Goal: Task Accomplishment & Management: Use online tool/utility

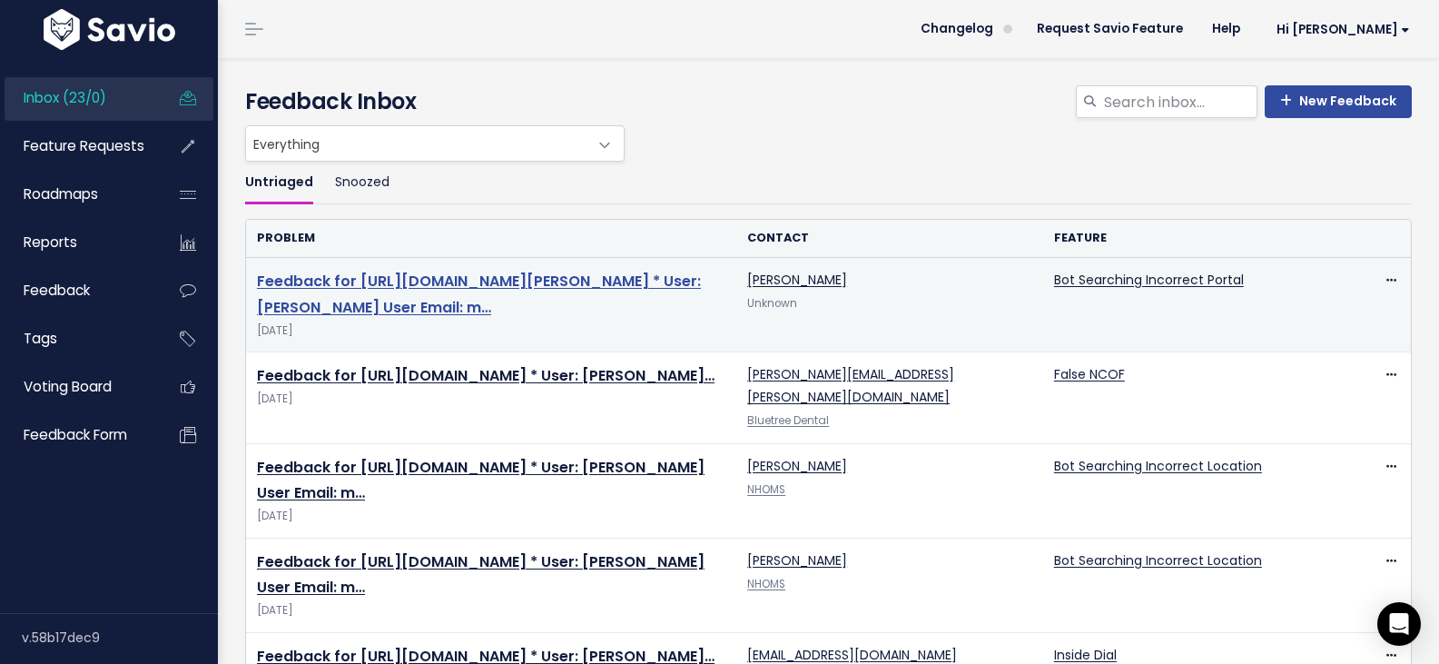
click at [474, 271] on link "Feedback for https://app.insidedesk.net/claim/IDSO/51364589 * User: Kirsten Use…" at bounding box center [479, 294] width 444 height 47
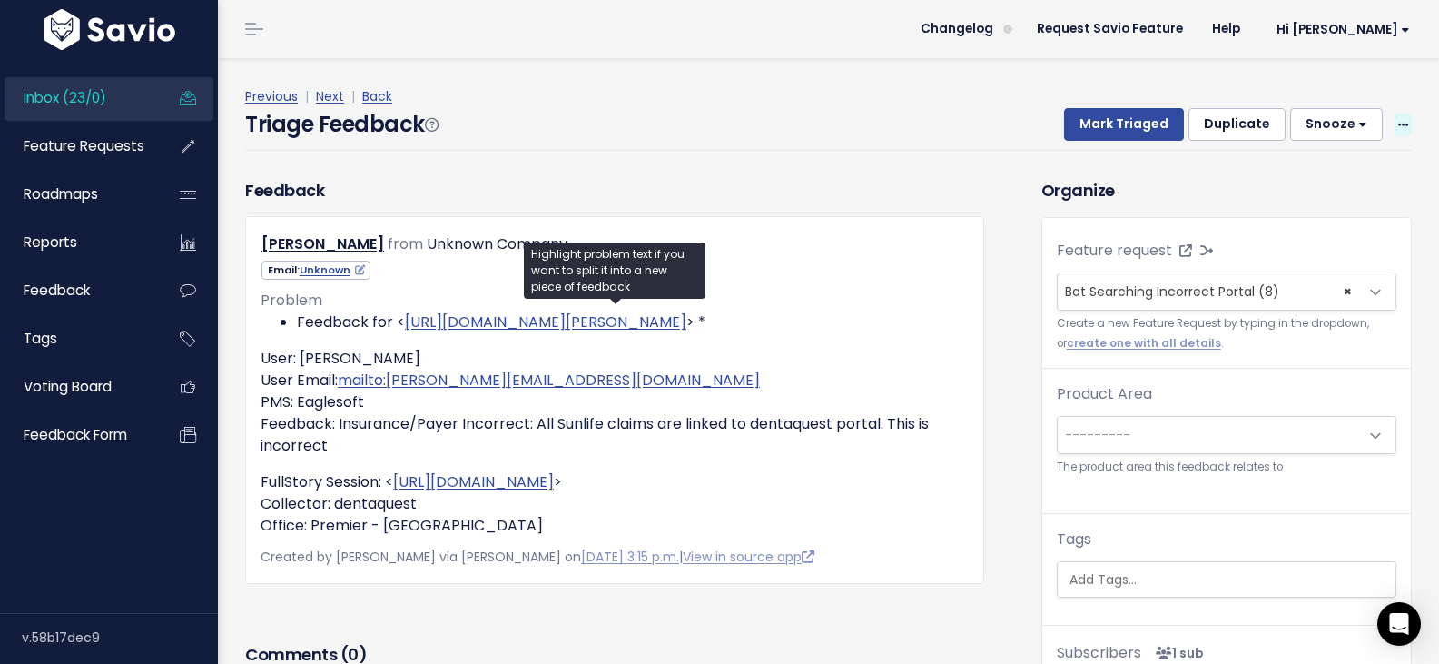
click at [1398, 120] on icon at bounding box center [1403, 126] width 10 height 12
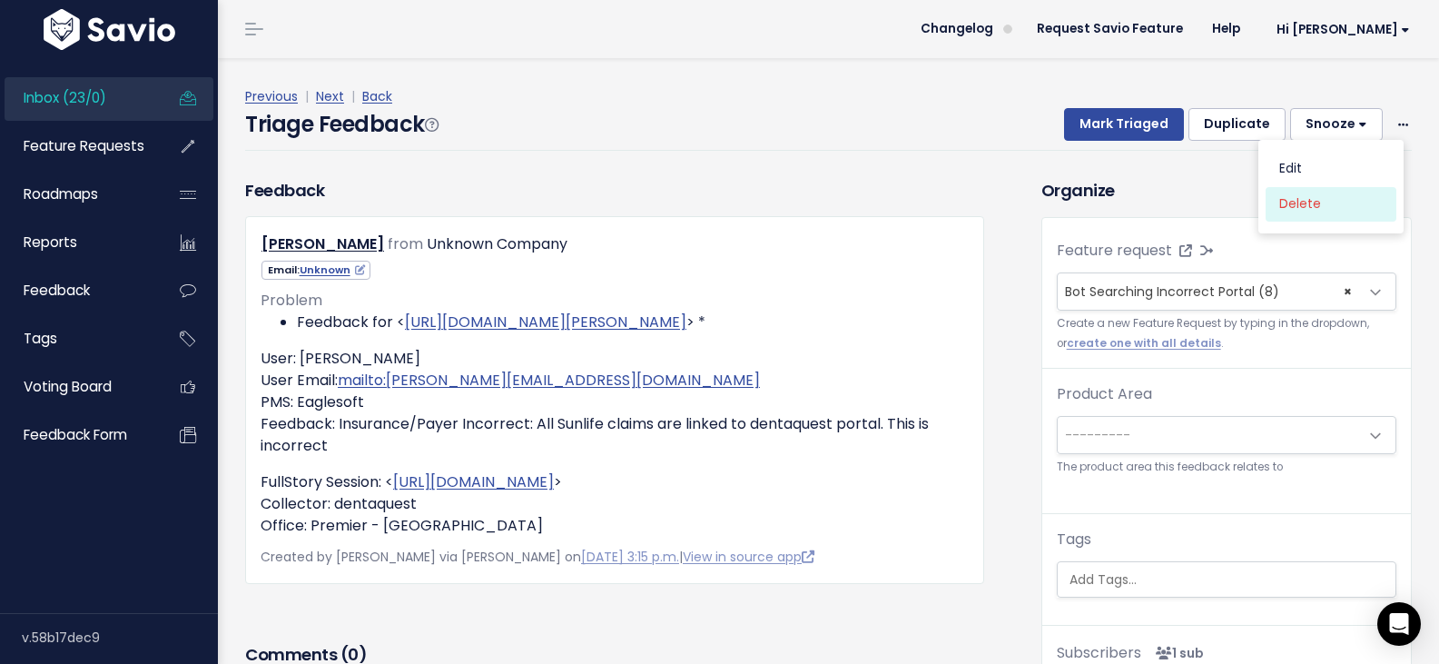
click at [1300, 186] on link "Delete" at bounding box center [1331, 203] width 131 height 35
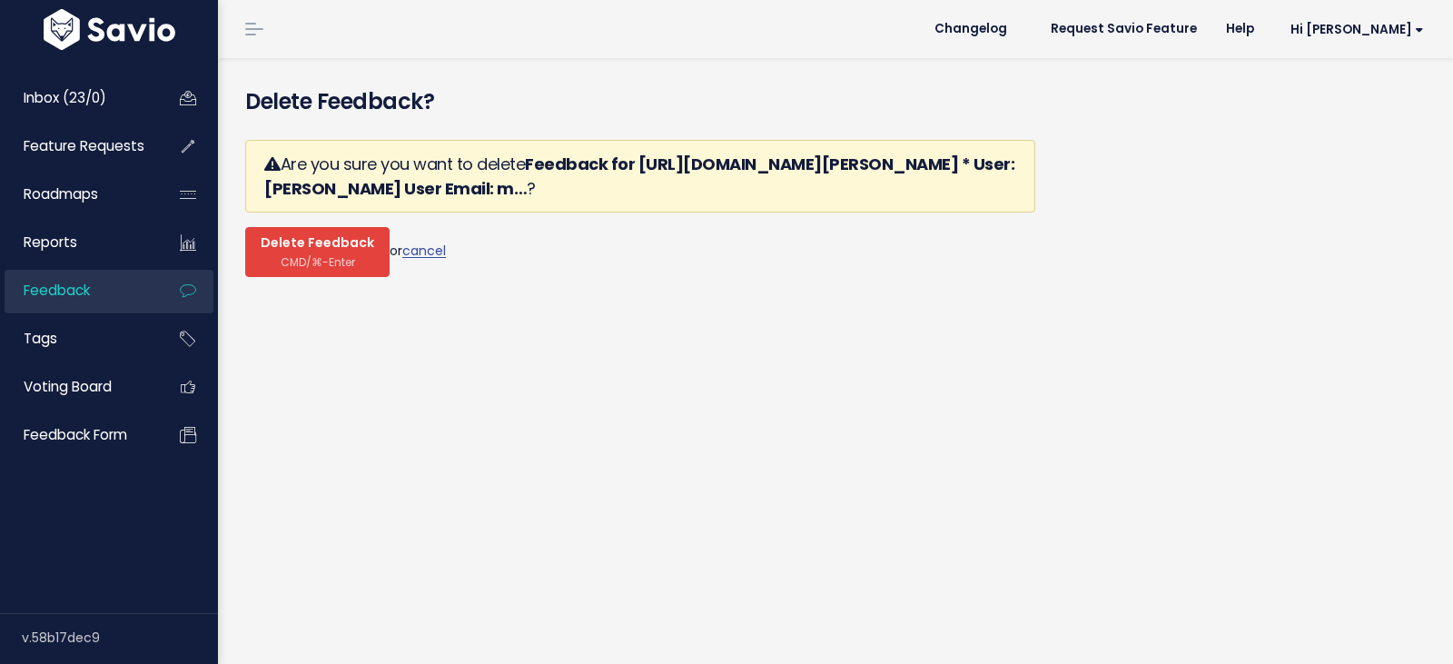
click at [310, 235] on span "Delete Feedback" at bounding box center [318, 243] width 114 height 16
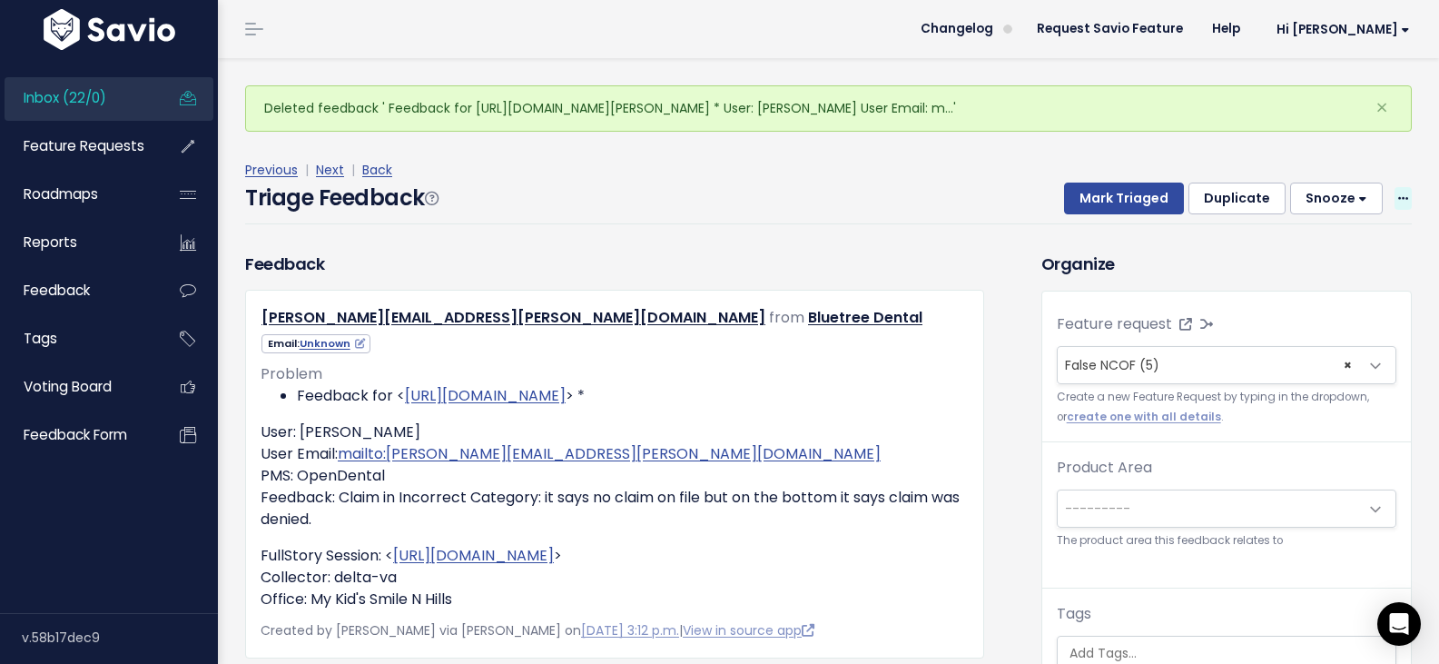
click at [1398, 193] on icon at bounding box center [1403, 199] width 10 height 12
click at [1283, 260] on link "Delete" at bounding box center [1331, 277] width 131 height 35
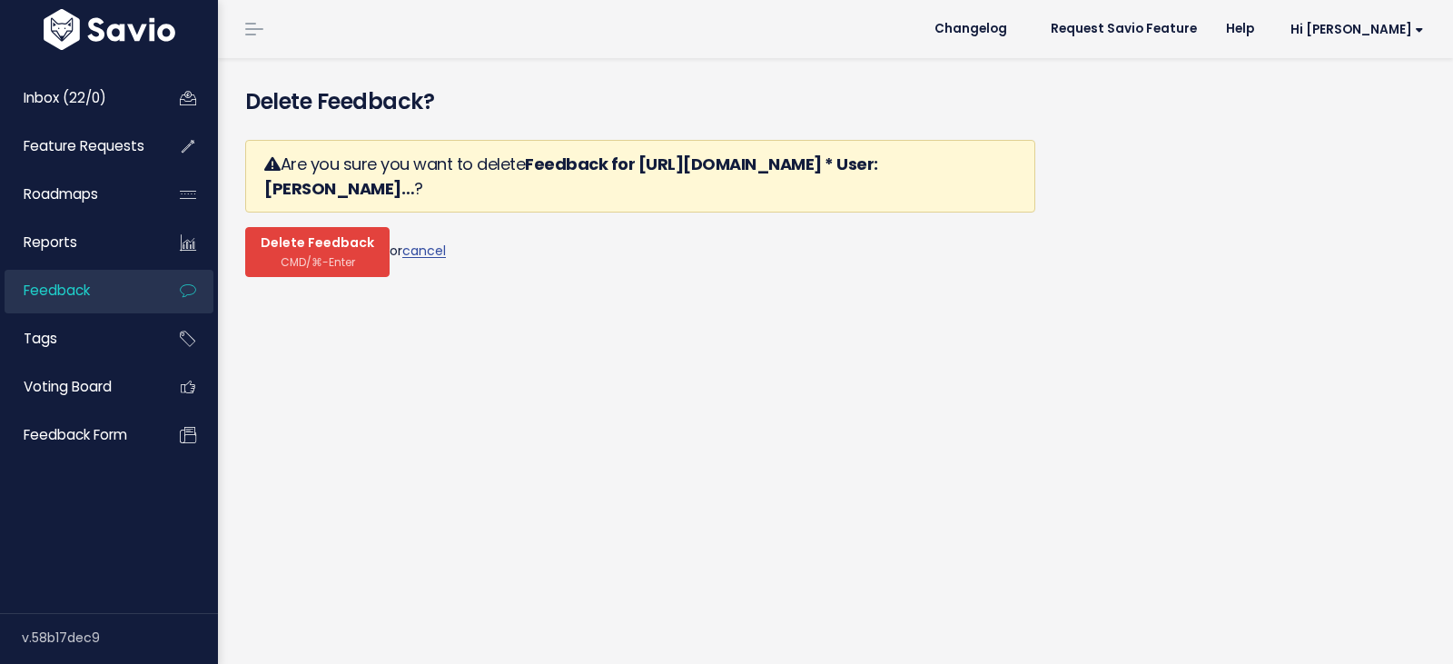
click at [301, 227] on button "Delete Feedback CMD/⌘-Enter" at bounding box center [317, 252] width 144 height 50
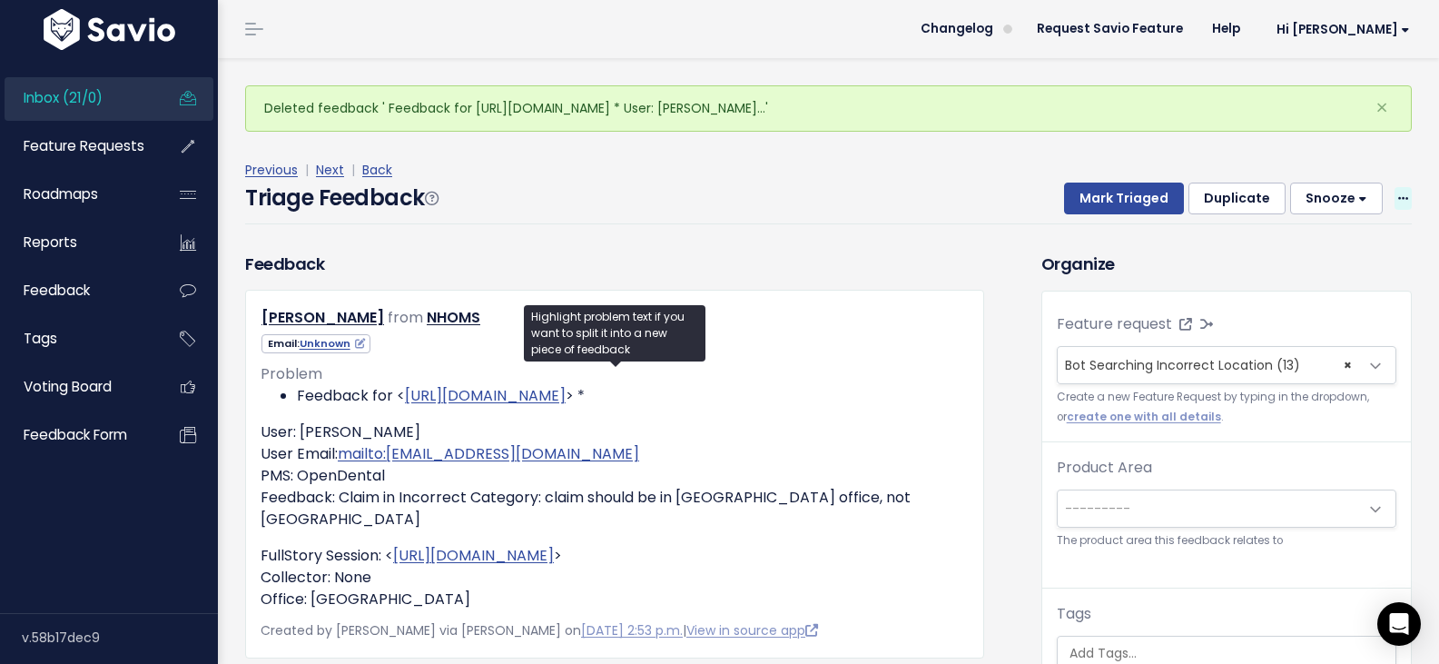
click at [1398, 193] on icon at bounding box center [1403, 199] width 10 height 12
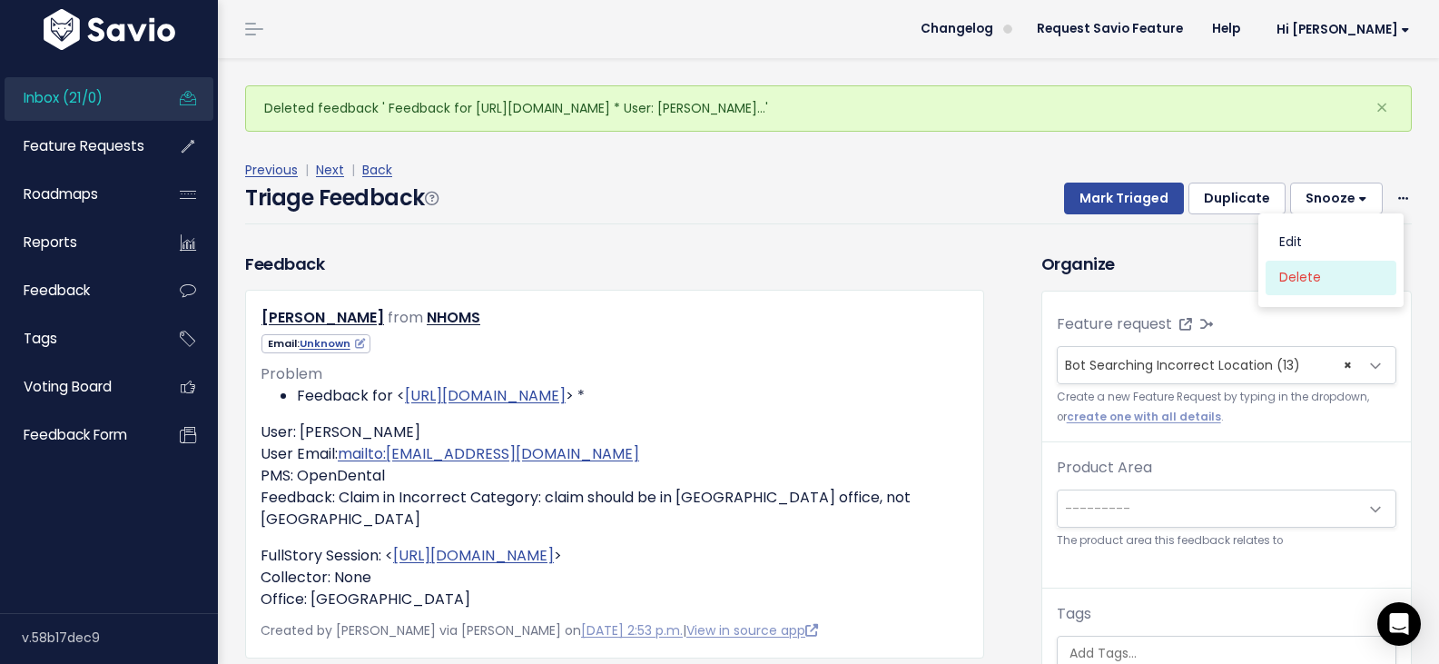
click at [1293, 260] on link "Delete" at bounding box center [1331, 277] width 131 height 35
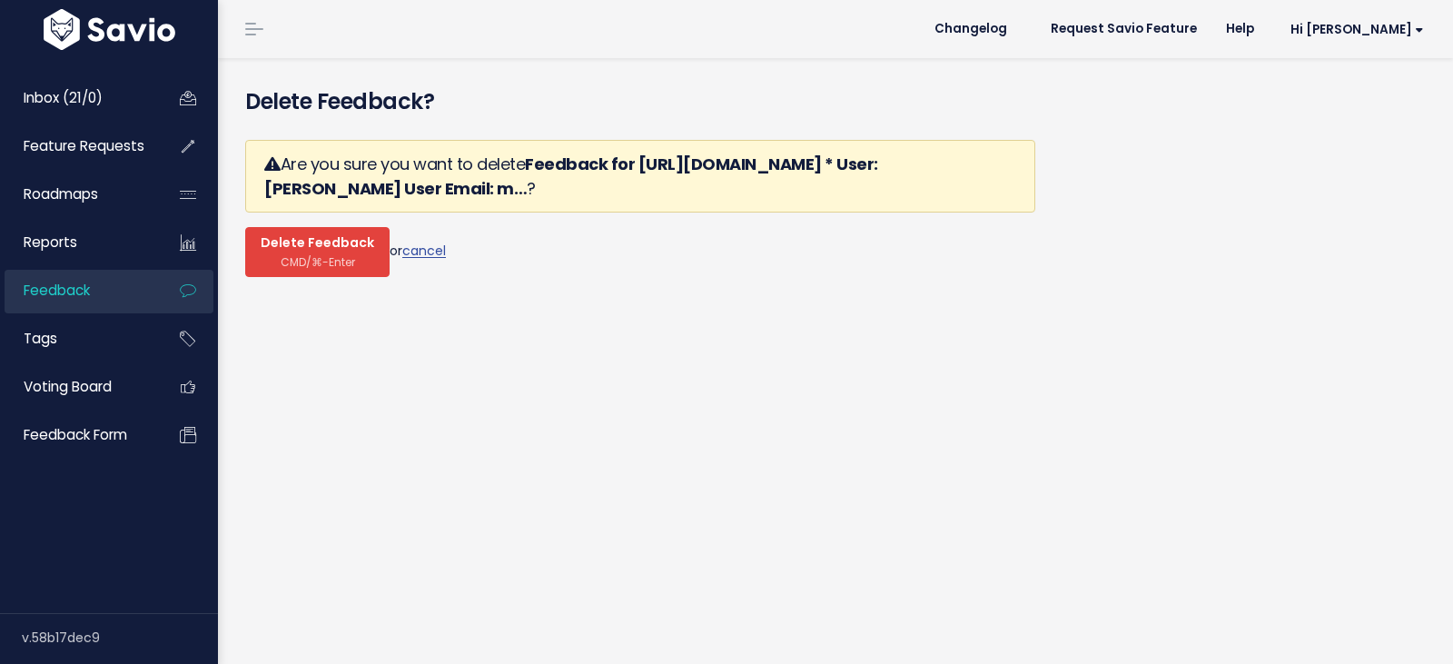
click at [308, 255] on span "CMD/⌘-Enter" at bounding box center [318, 262] width 74 height 14
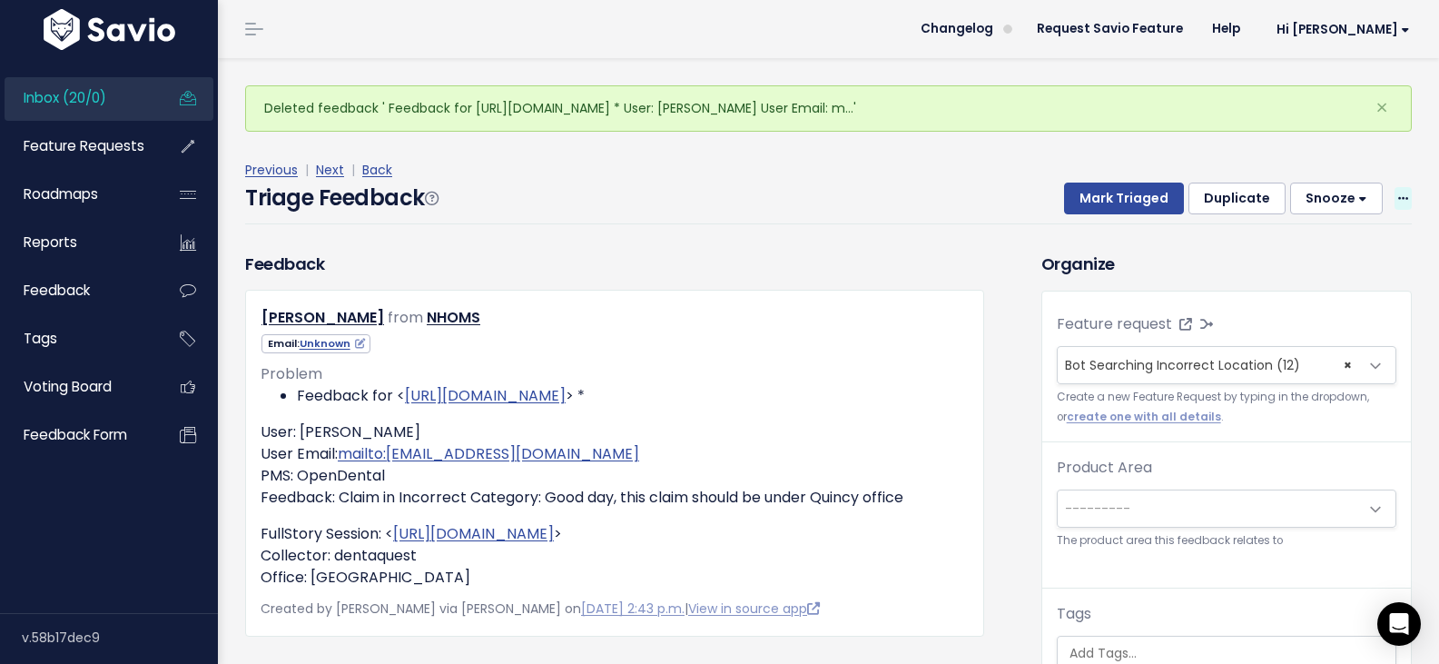
click at [1397, 187] on span at bounding box center [1403, 198] width 17 height 23
click at [1304, 260] on link "Delete" at bounding box center [1331, 277] width 131 height 35
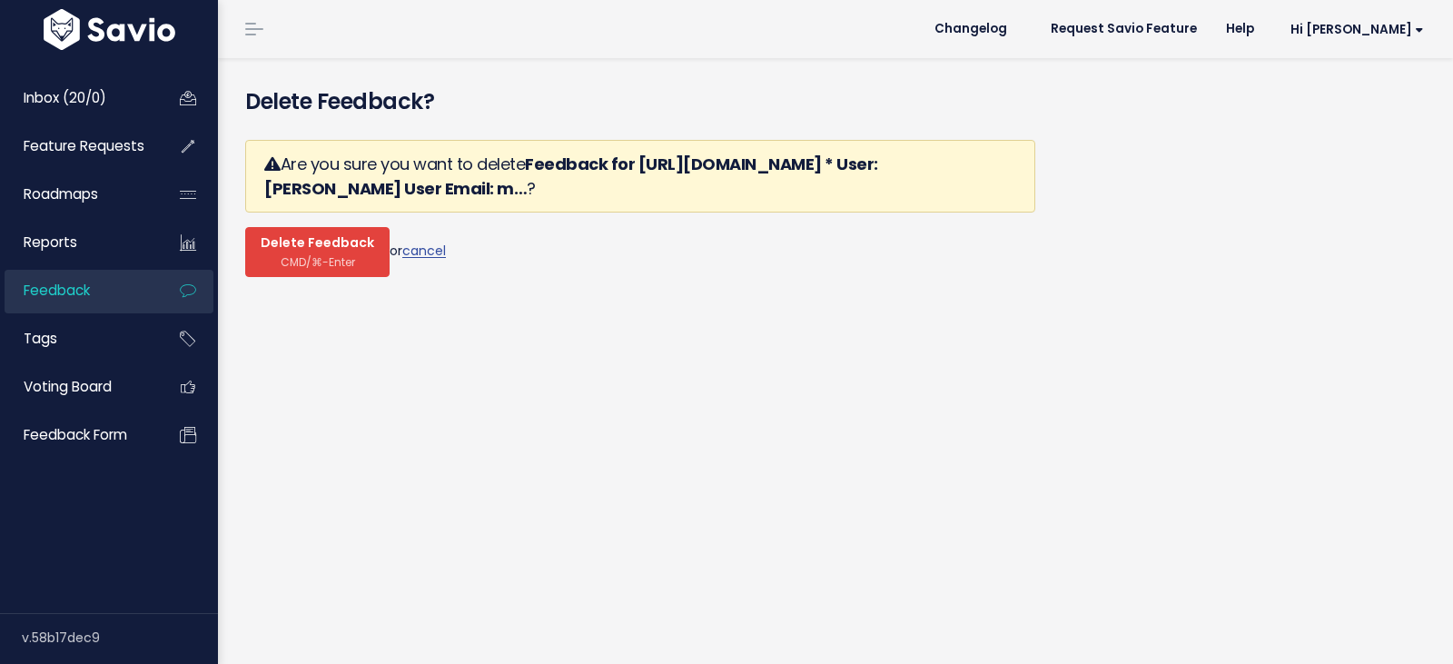
click at [324, 235] on span "Delete Feedback" at bounding box center [318, 243] width 114 height 16
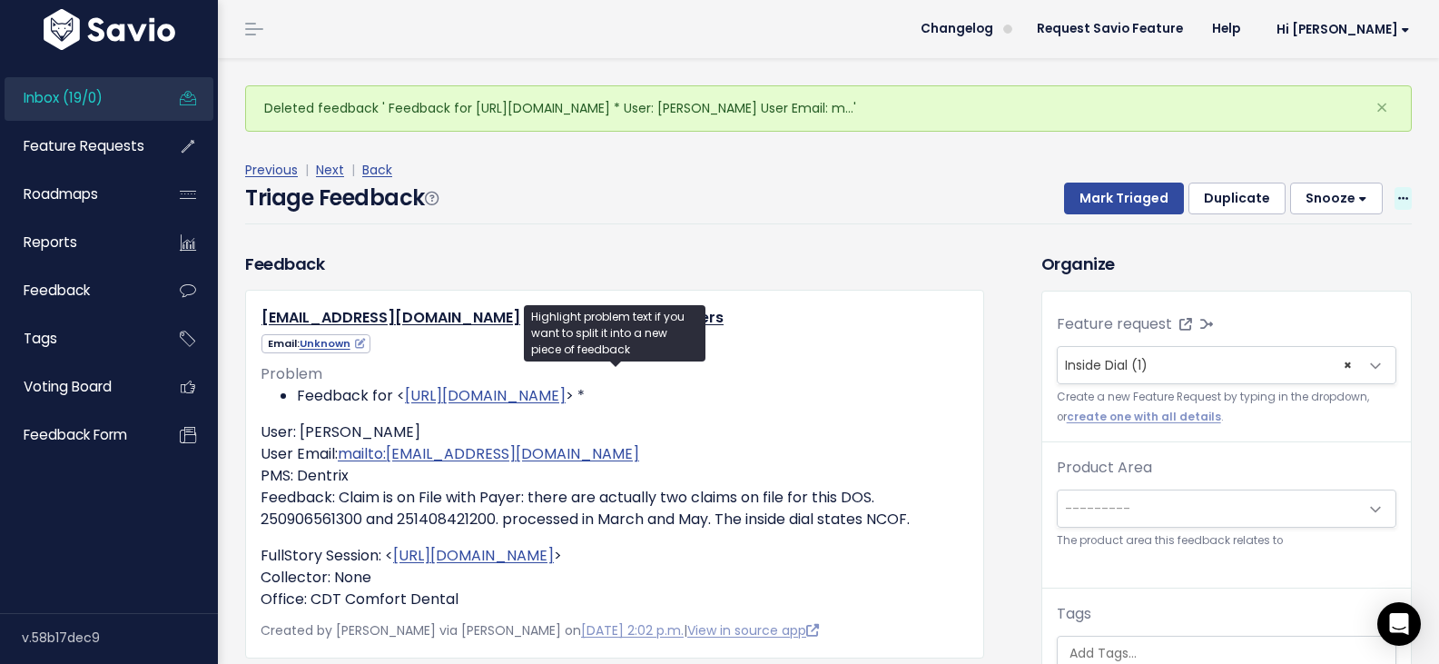
click at [1397, 187] on span at bounding box center [1403, 198] width 17 height 23
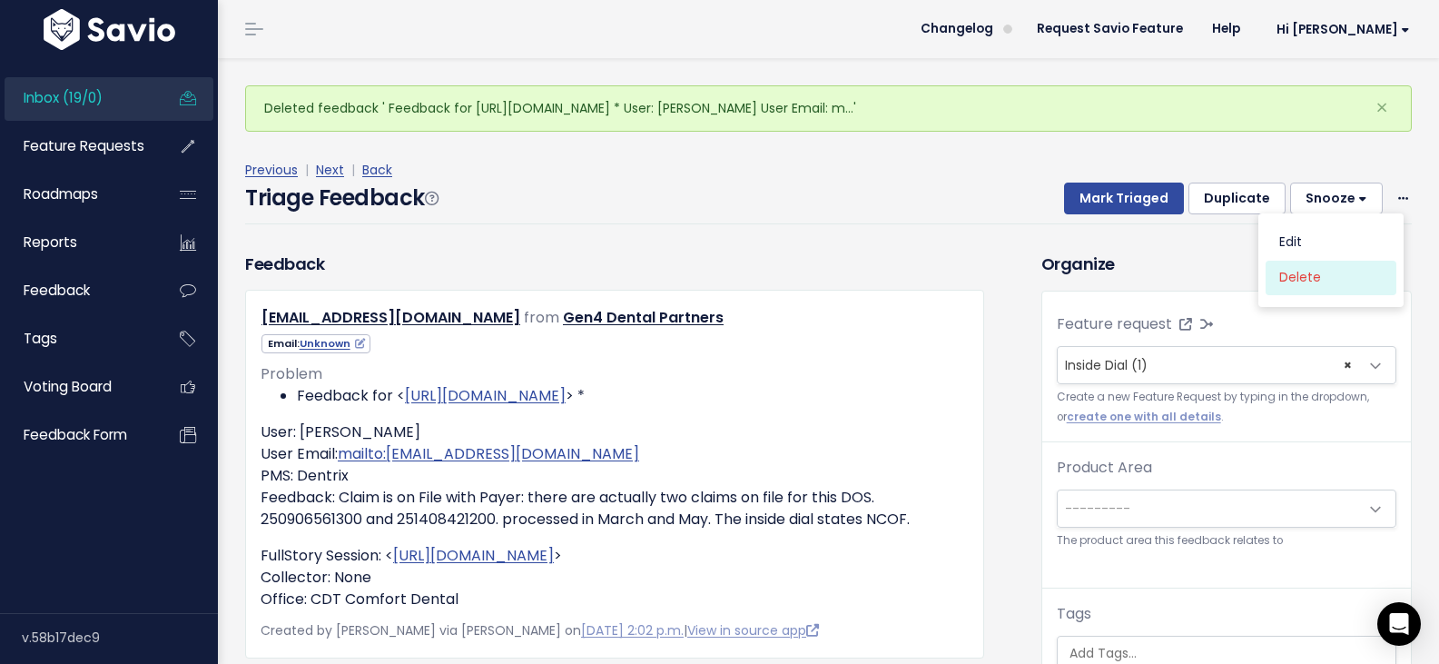
click at [1296, 260] on link "Delete" at bounding box center [1331, 277] width 131 height 35
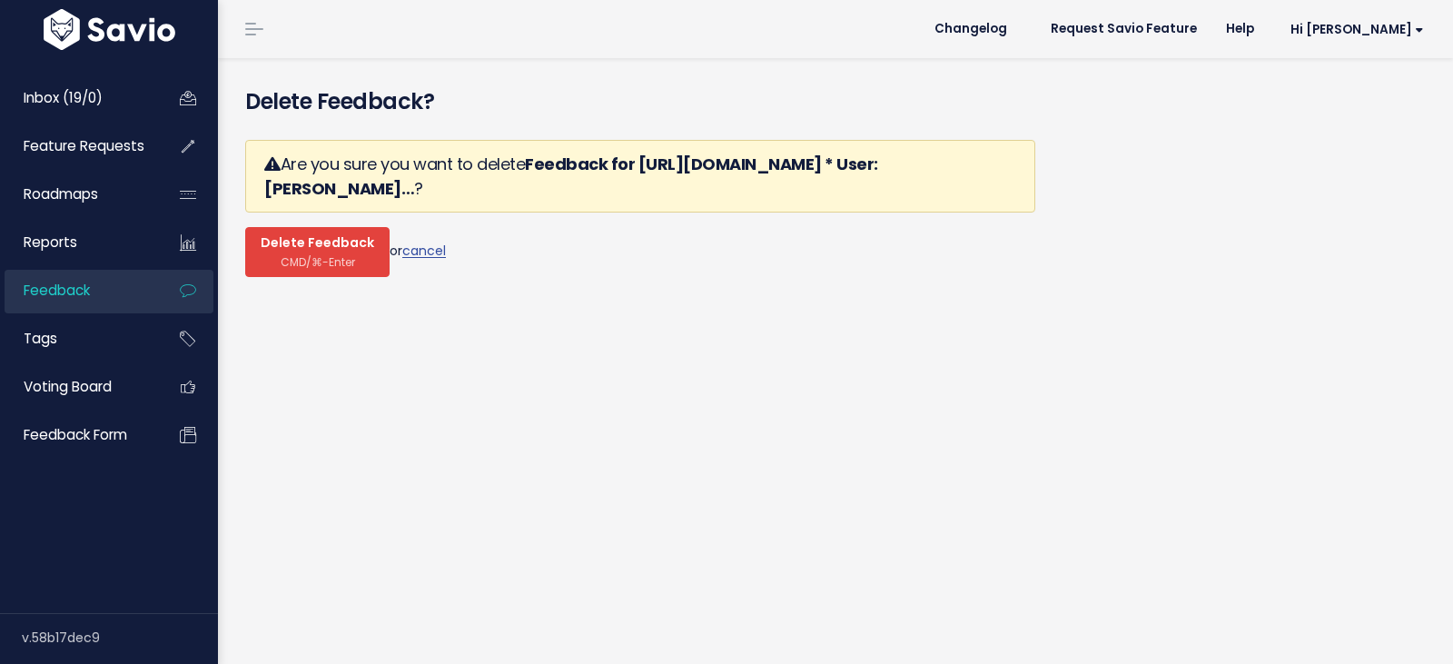
click at [304, 255] on span "CMD/⌘-Enter" at bounding box center [318, 262] width 74 height 14
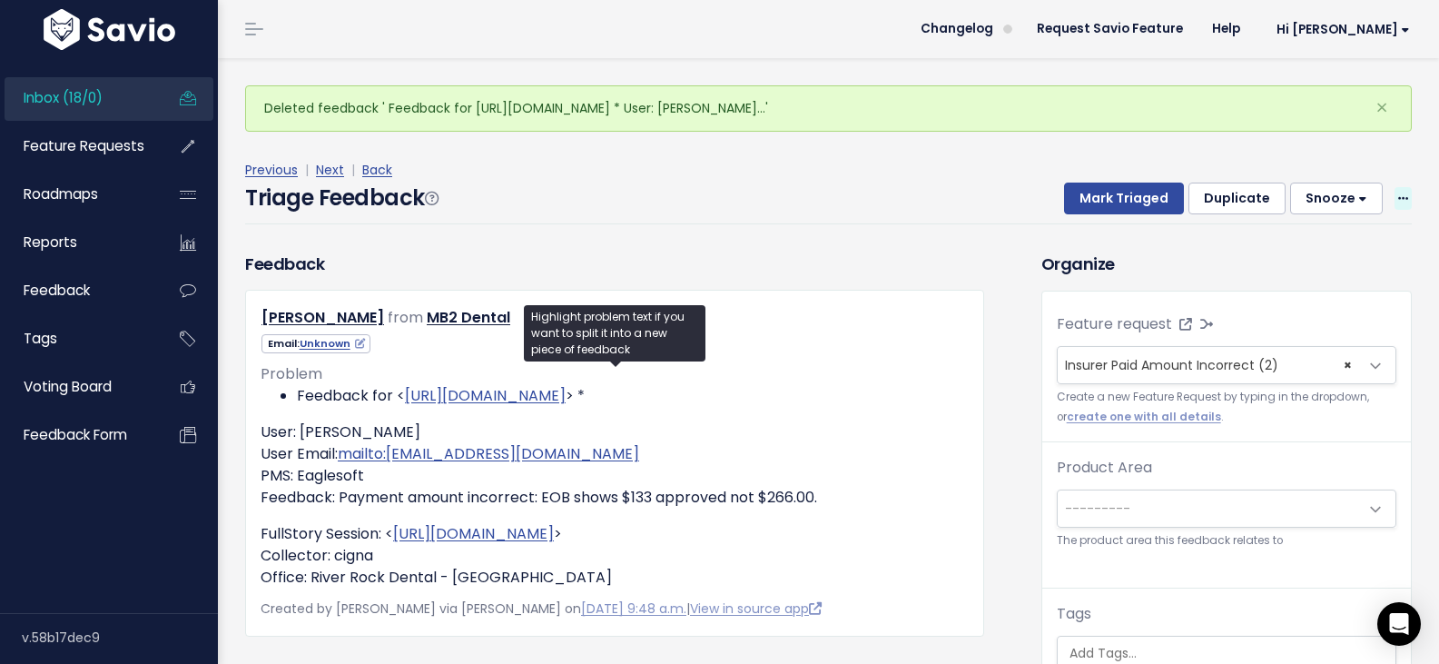
click at [1397, 187] on span at bounding box center [1403, 198] width 17 height 23
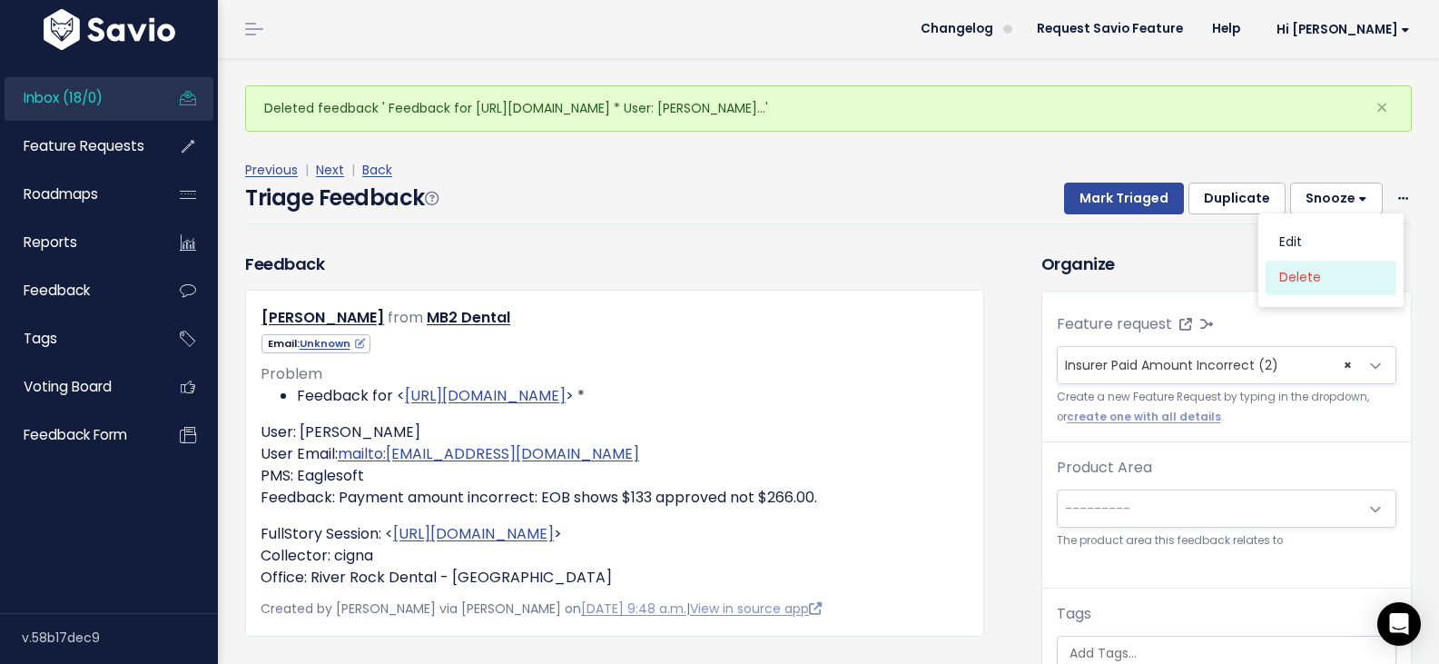
click at [1301, 260] on link "Delete" at bounding box center [1331, 277] width 131 height 35
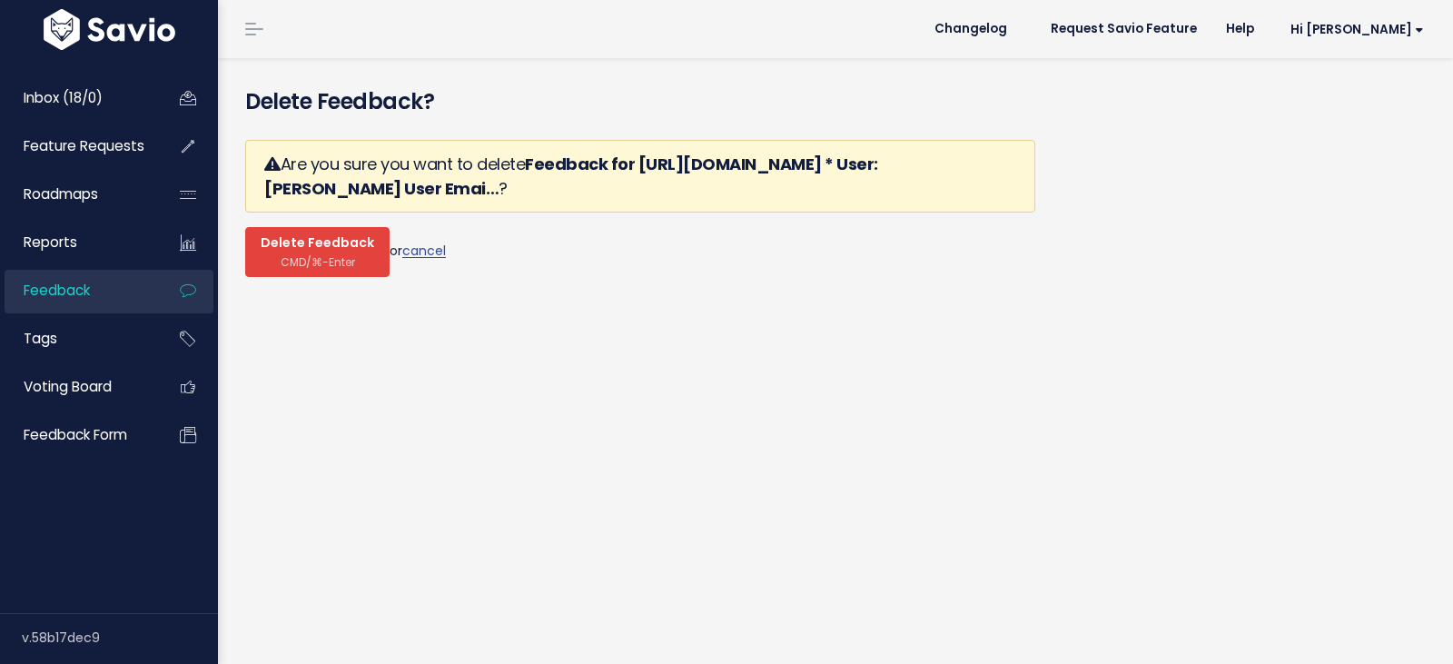
click at [306, 235] on span "Delete Feedback" at bounding box center [318, 243] width 114 height 16
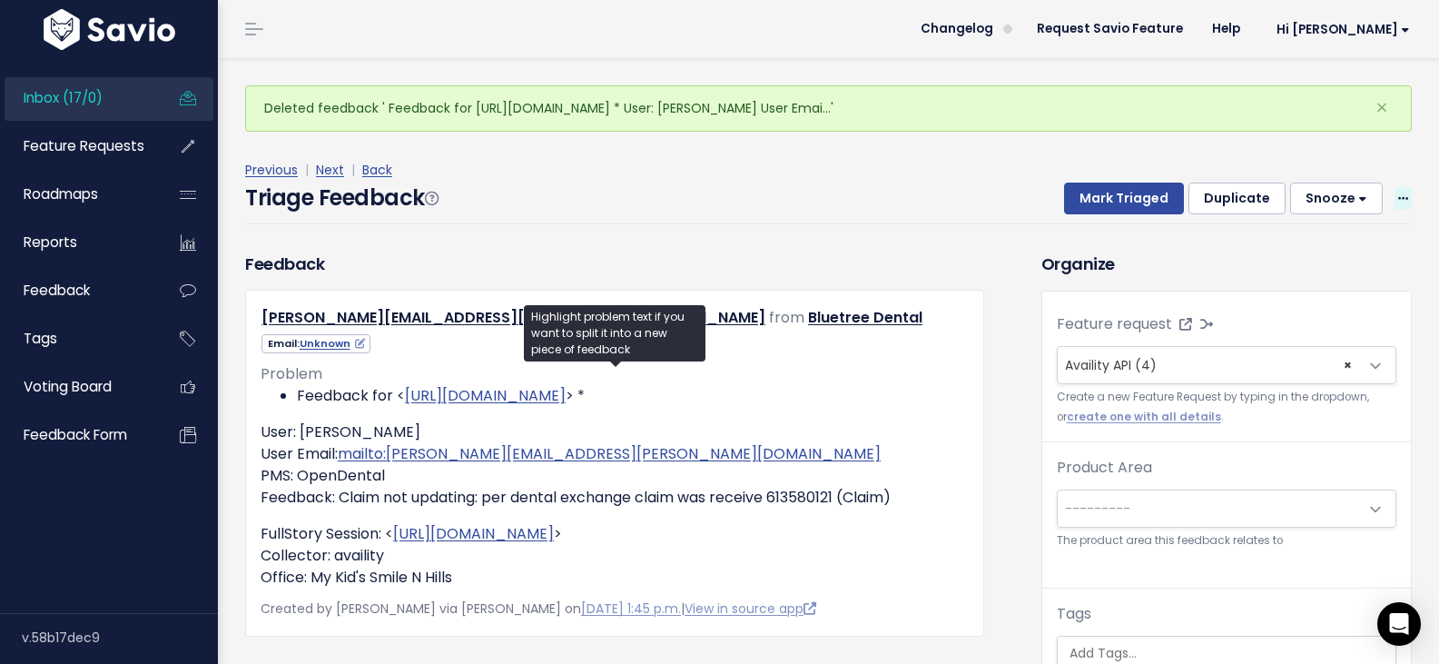
click at [1395, 187] on span at bounding box center [1403, 198] width 17 height 23
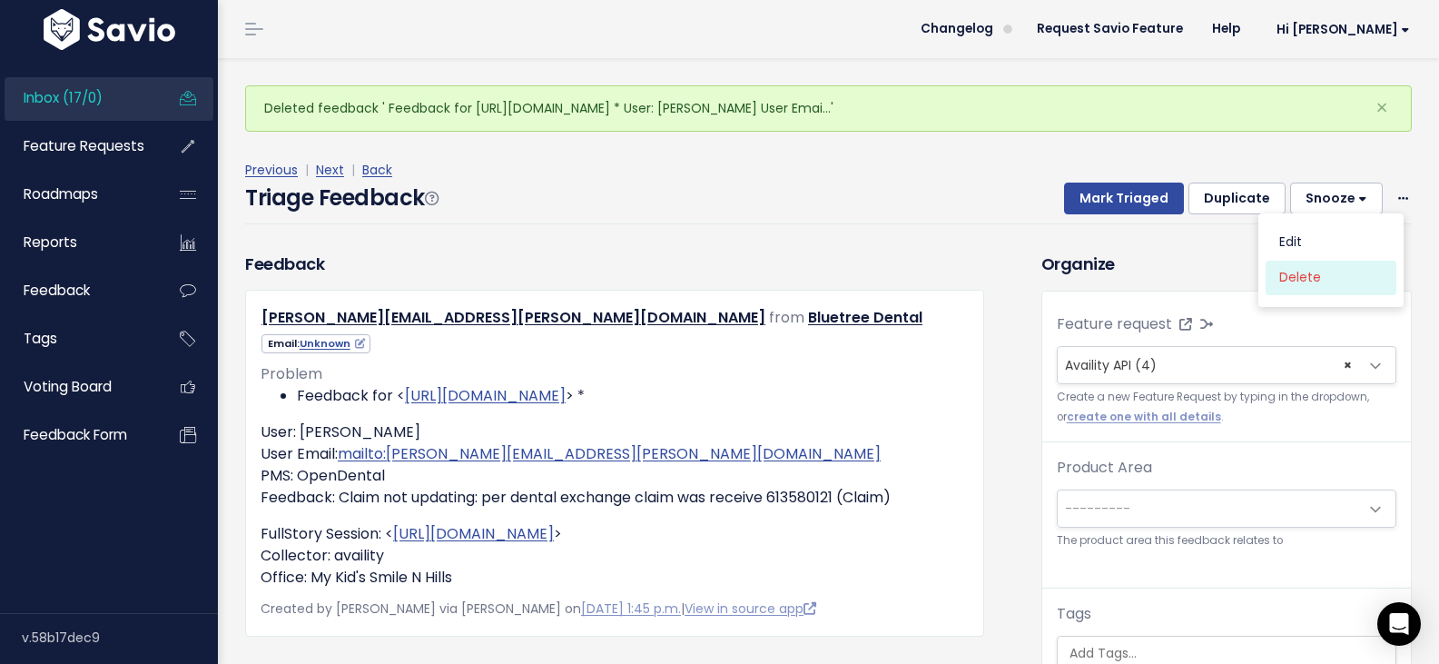
click at [1337, 260] on link "Delete" at bounding box center [1331, 277] width 131 height 35
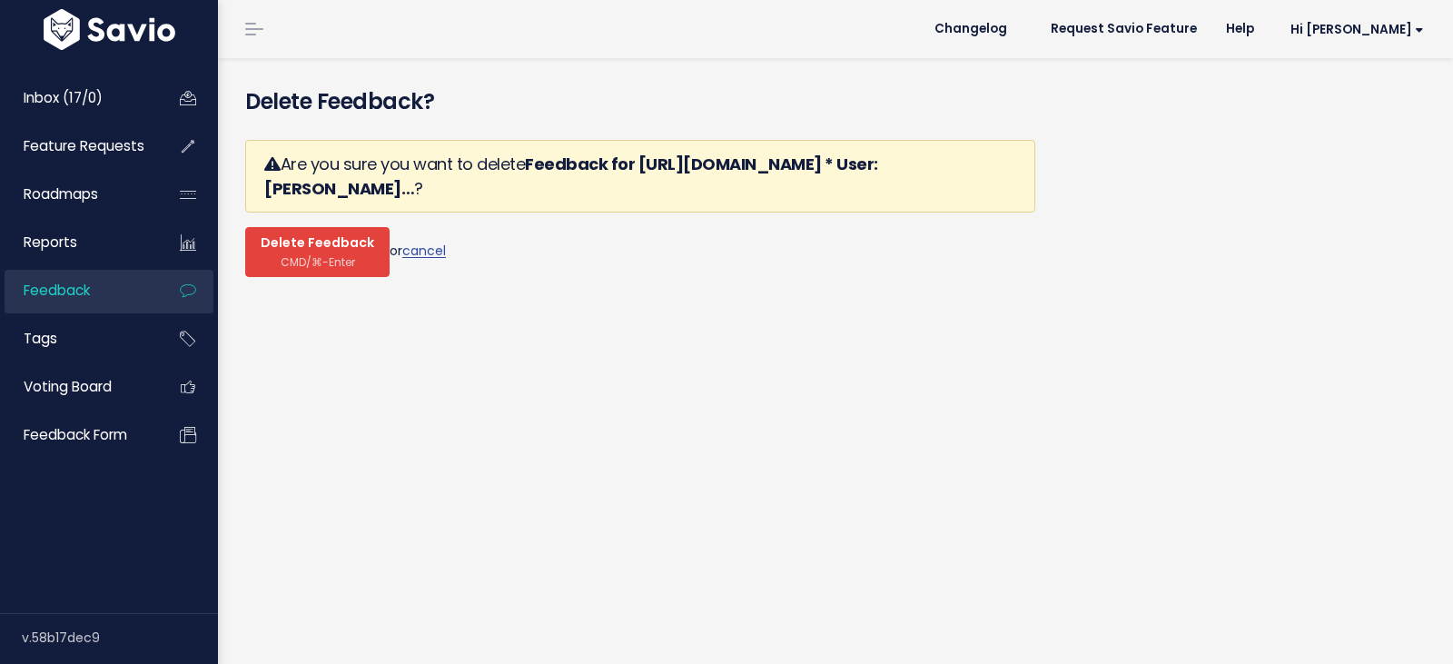
click at [314, 255] on span "CMD/⌘-Enter" at bounding box center [318, 262] width 74 height 14
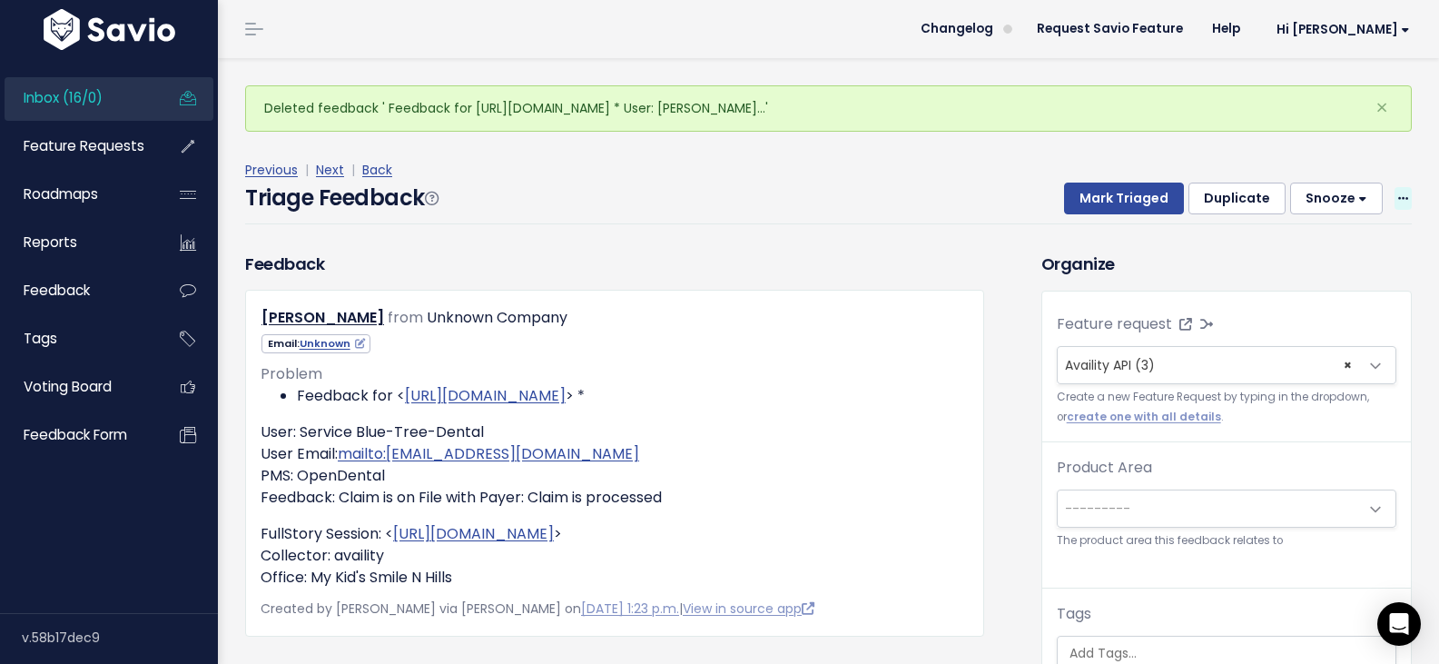
click at [1395, 187] on span at bounding box center [1403, 198] width 17 height 23
click at [1302, 260] on link "Delete" at bounding box center [1331, 277] width 131 height 35
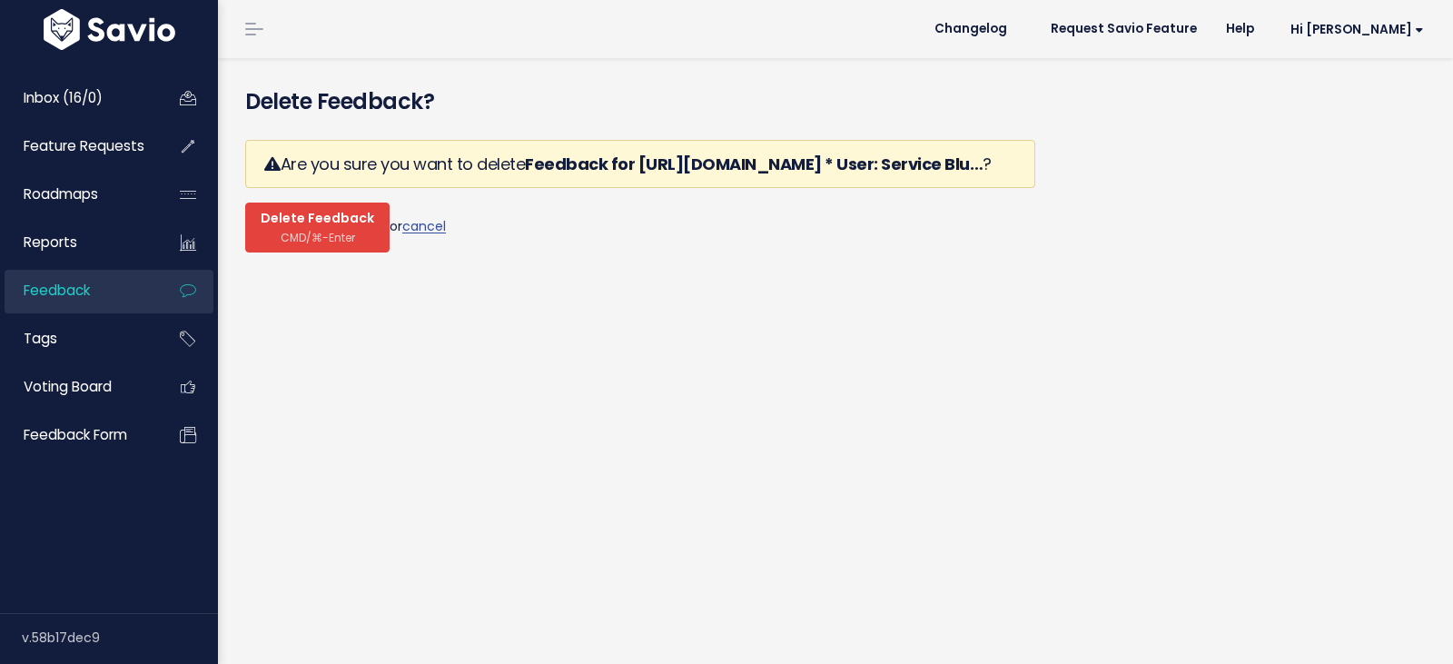
click at [296, 211] on span "Delete Feedback" at bounding box center [318, 219] width 114 height 16
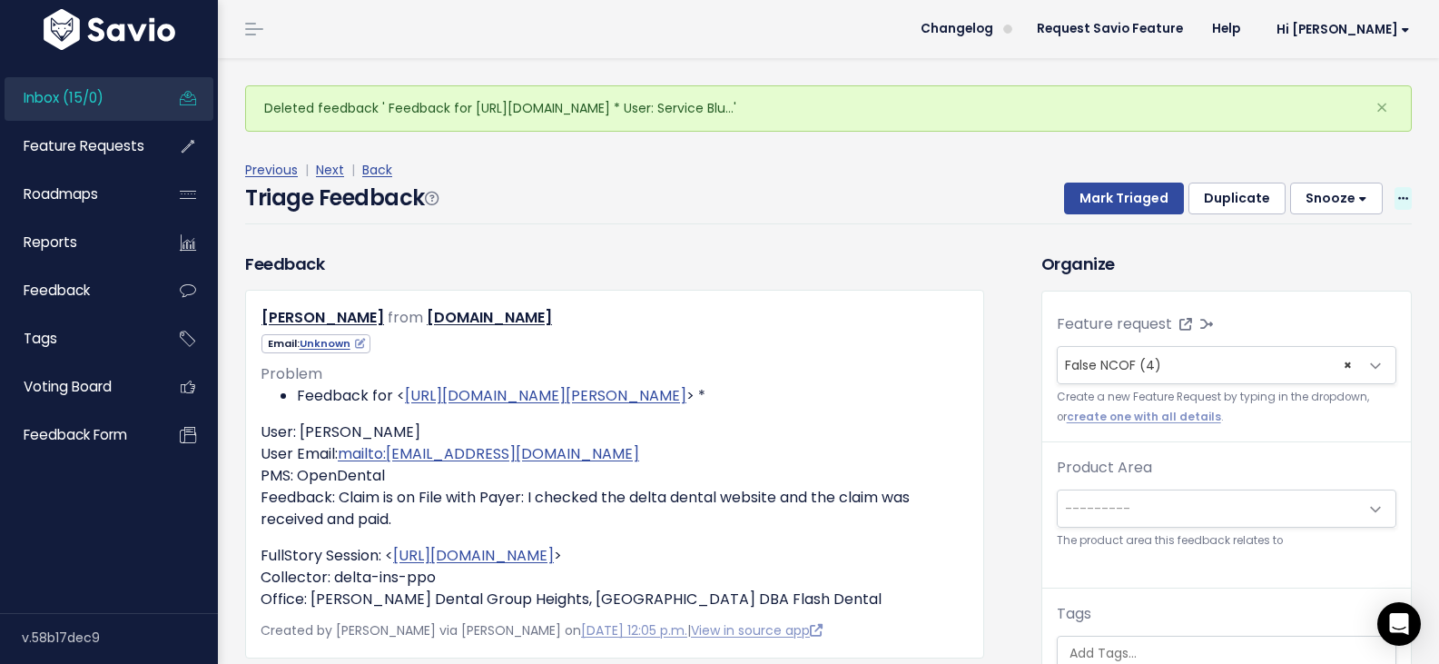
click at [1398, 193] on icon at bounding box center [1403, 199] width 10 height 12
click at [1317, 260] on link "Delete" at bounding box center [1331, 277] width 131 height 35
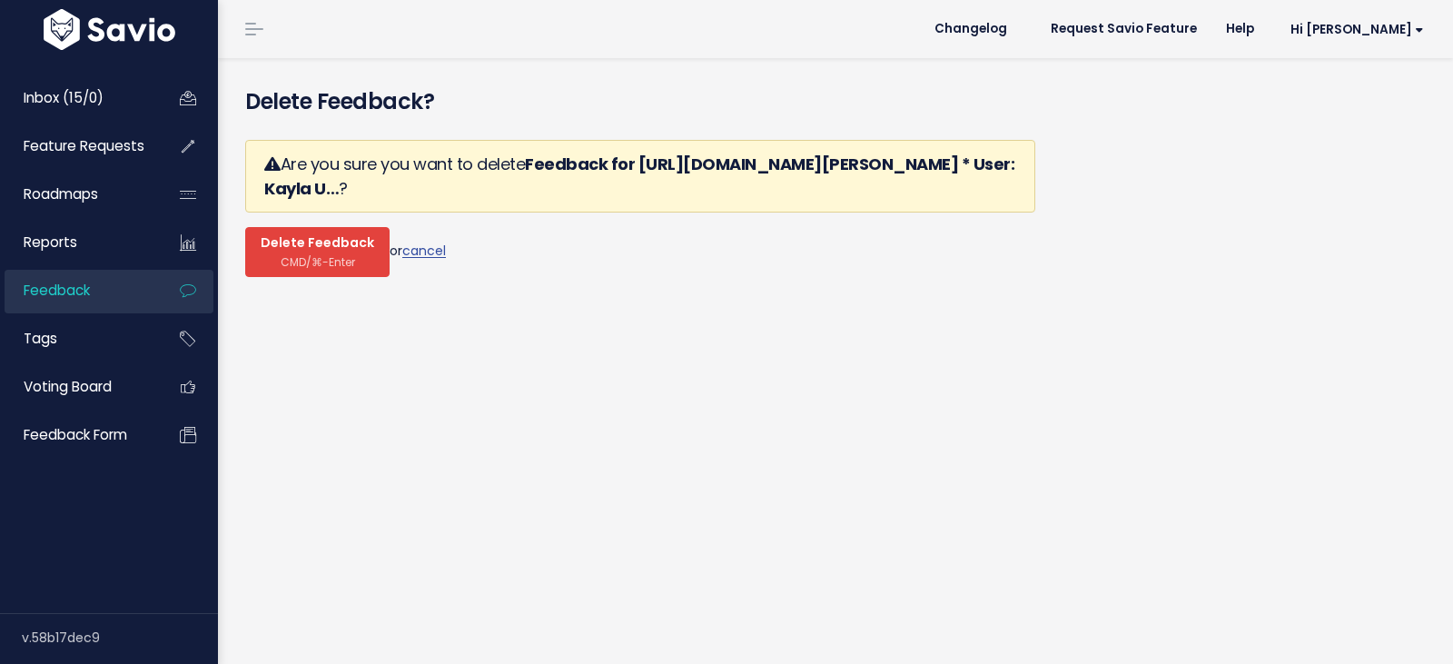
click at [305, 235] on span "Delete Feedback" at bounding box center [318, 243] width 114 height 16
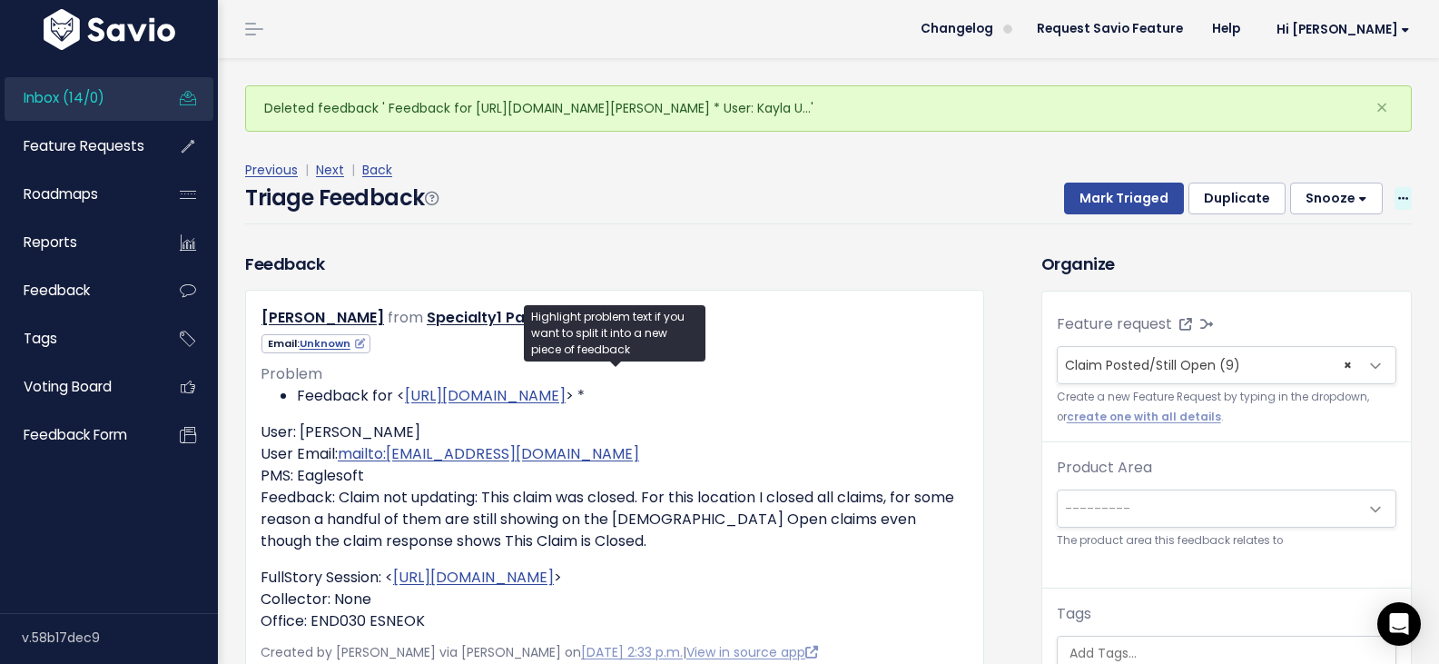
click at [1398, 193] on icon at bounding box center [1403, 199] width 10 height 12
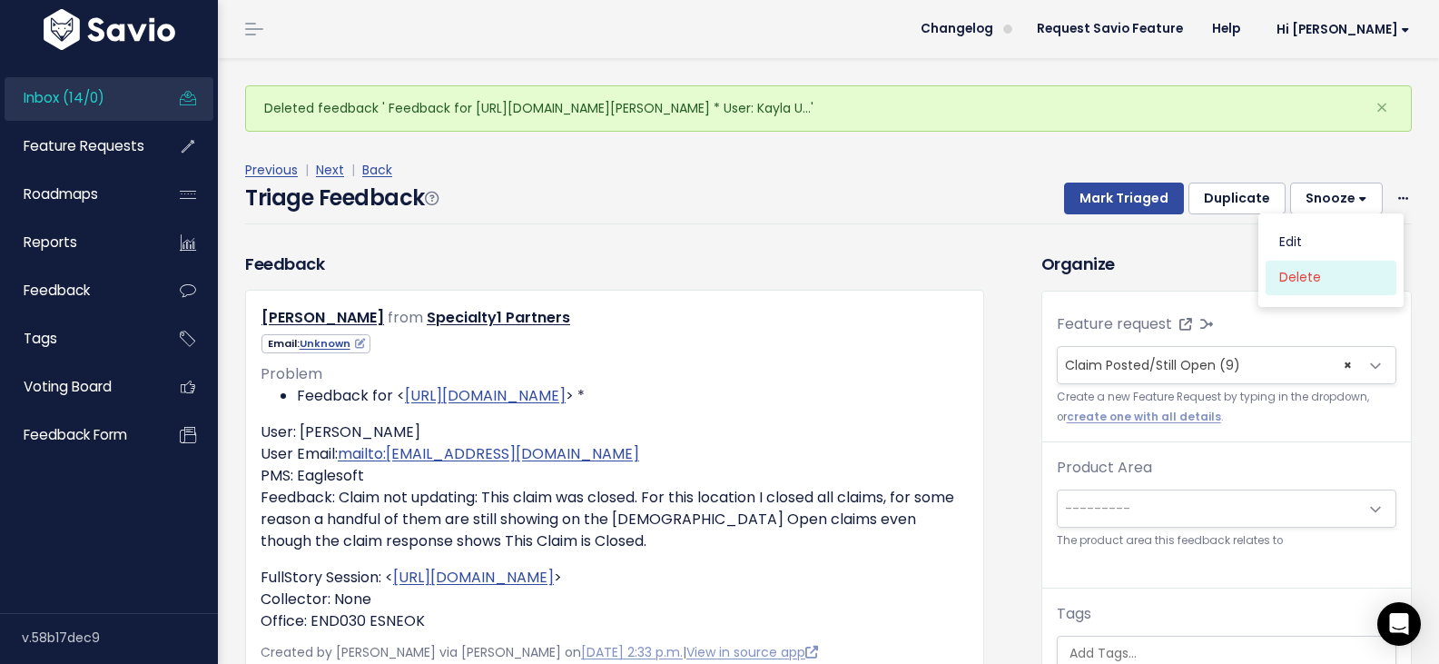
click at [1289, 260] on link "Delete" at bounding box center [1331, 277] width 131 height 35
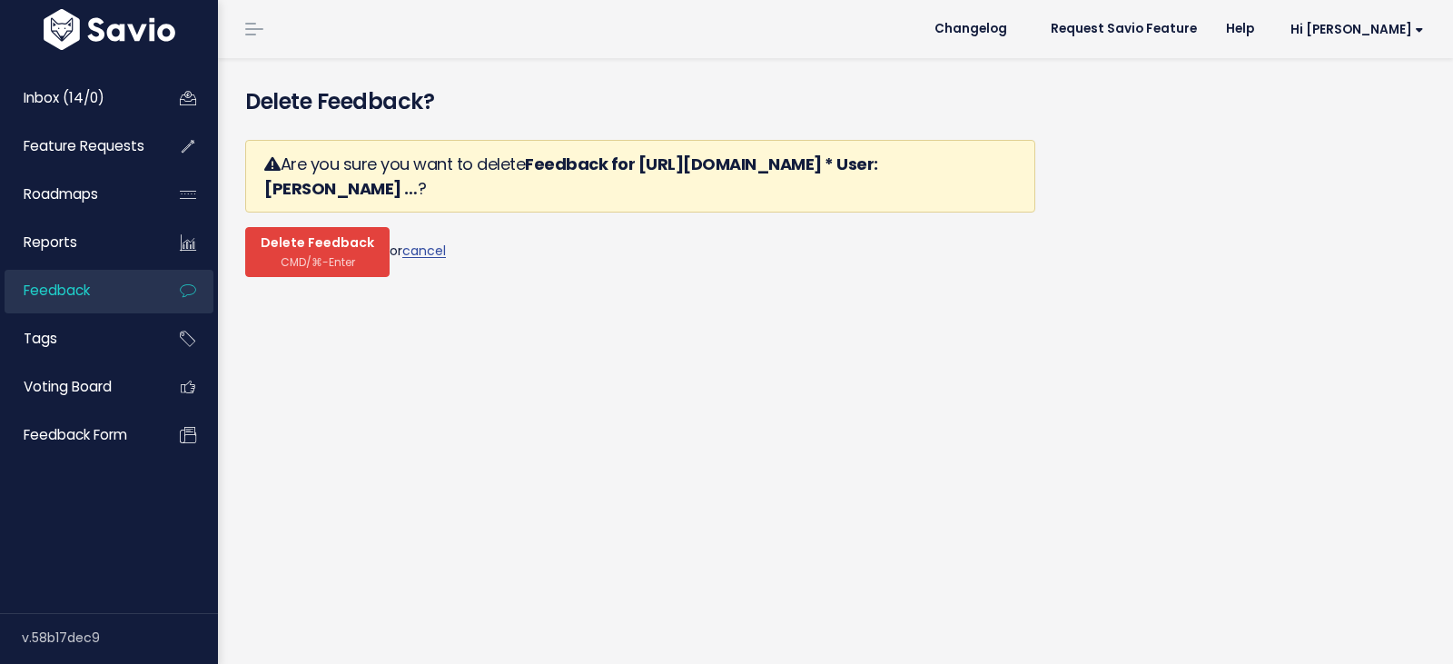
click at [301, 255] on span "CMD/⌘-Enter" at bounding box center [318, 262] width 74 height 14
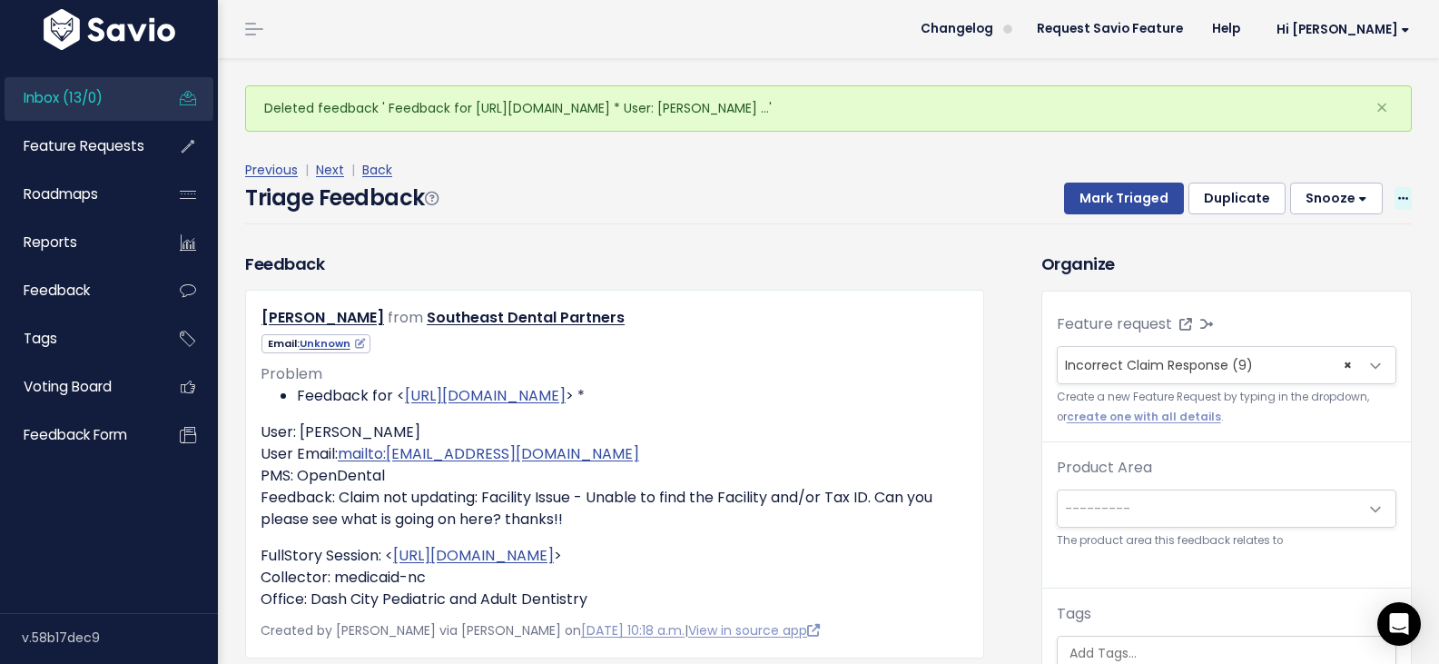
click at [1396, 187] on span at bounding box center [1403, 198] width 17 height 23
click at [1324, 260] on link "Delete" at bounding box center [1331, 277] width 131 height 35
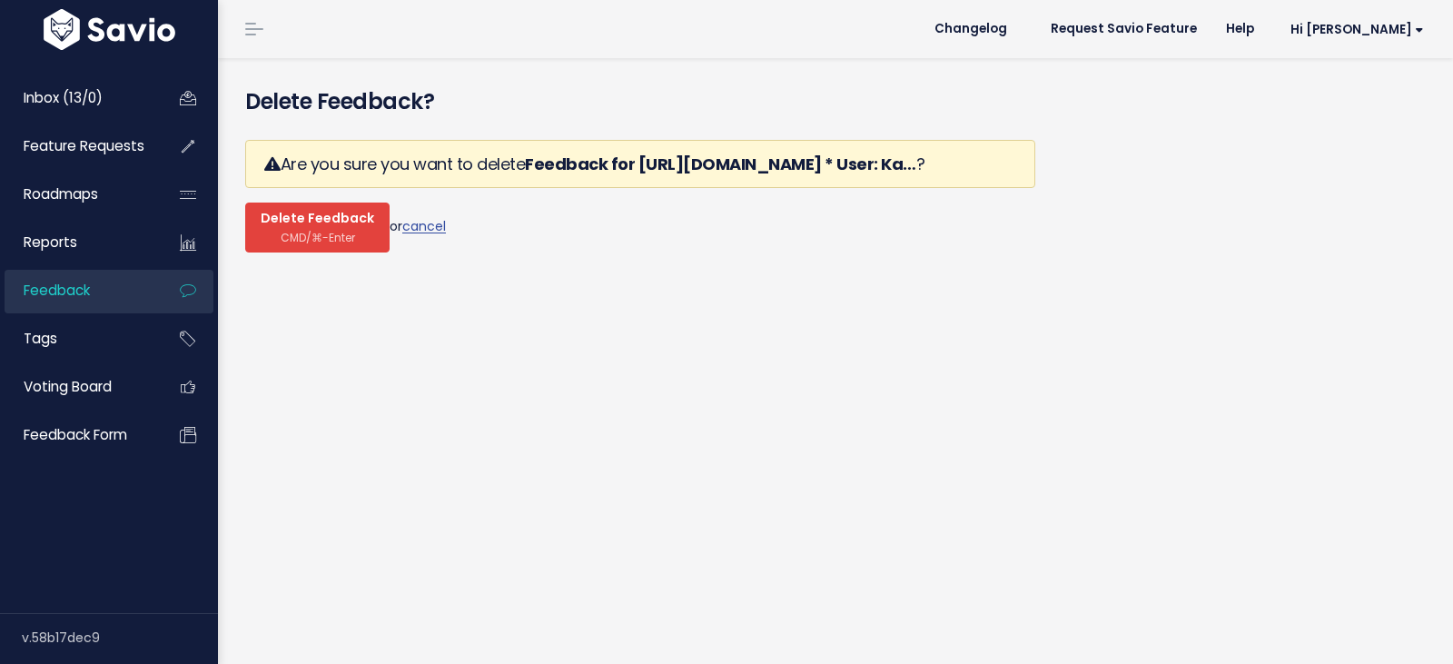
click at [310, 231] on span "CMD/⌘-Enter" at bounding box center [318, 238] width 74 height 14
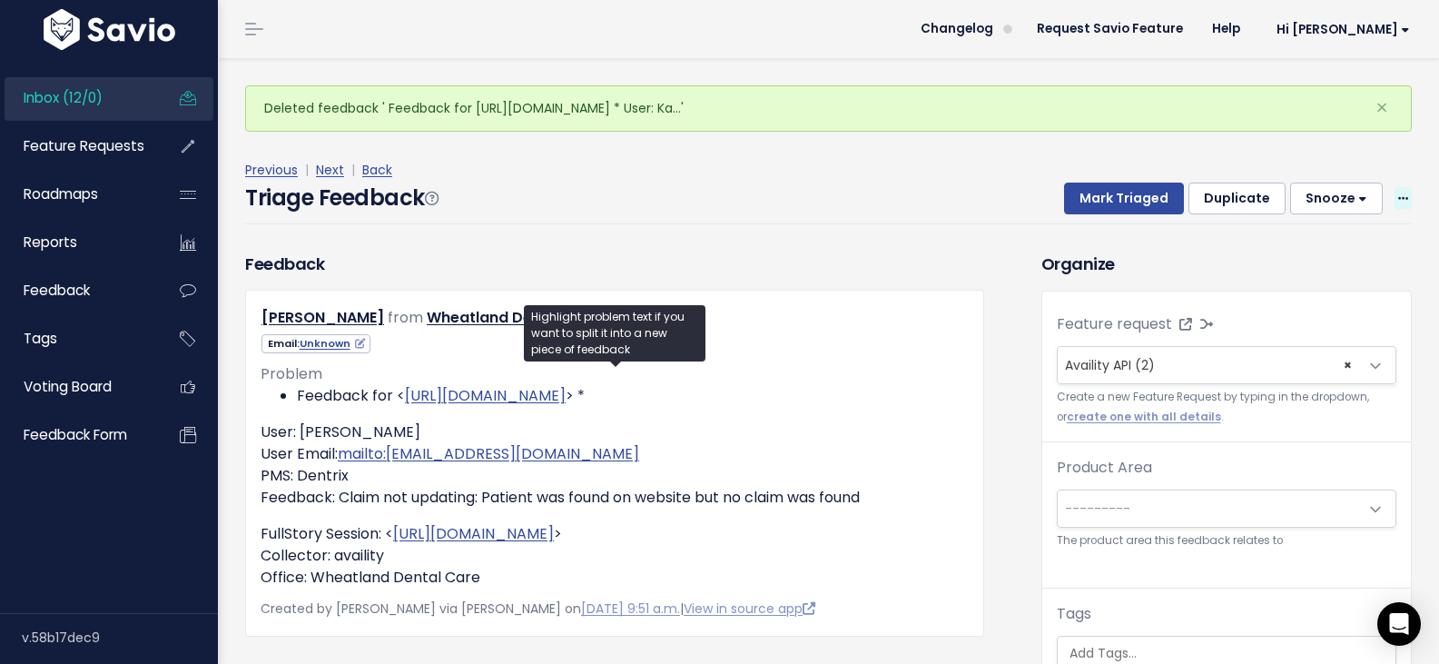
click at [1398, 193] on icon at bounding box center [1403, 199] width 10 height 12
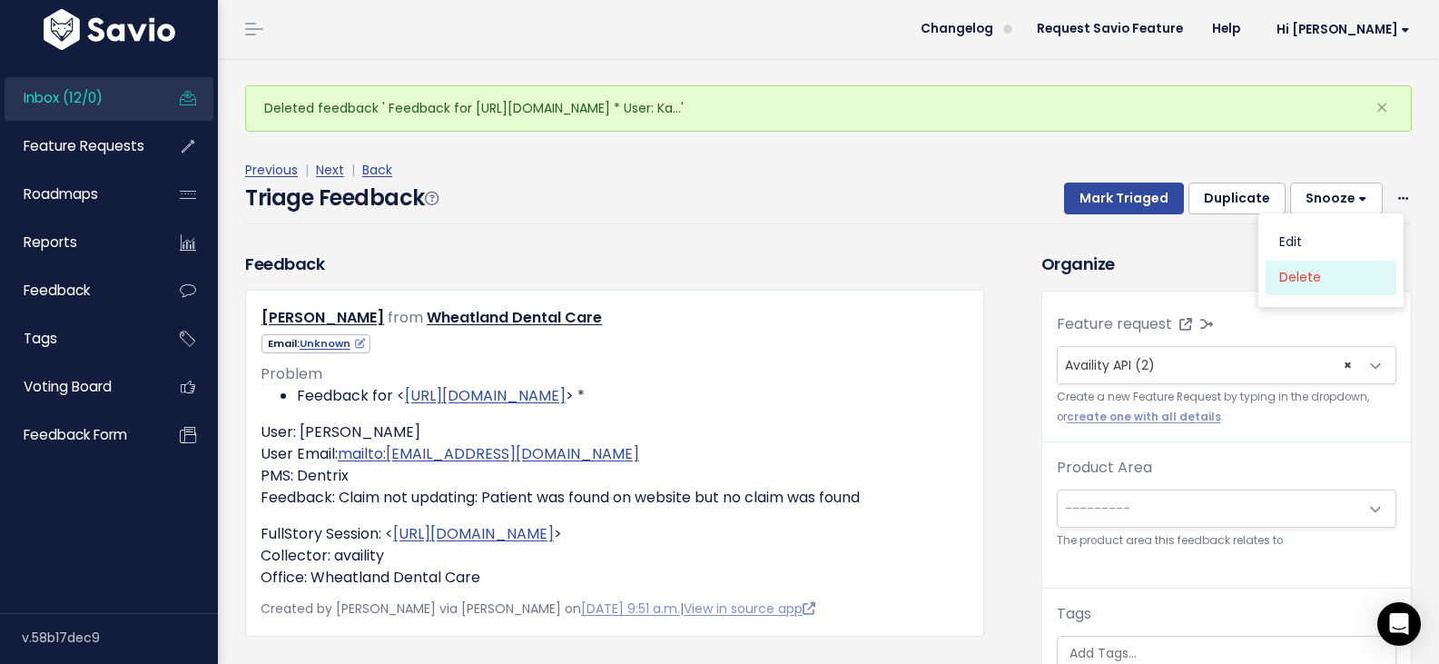
click at [1285, 260] on link "Delete" at bounding box center [1331, 277] width 131 height 35
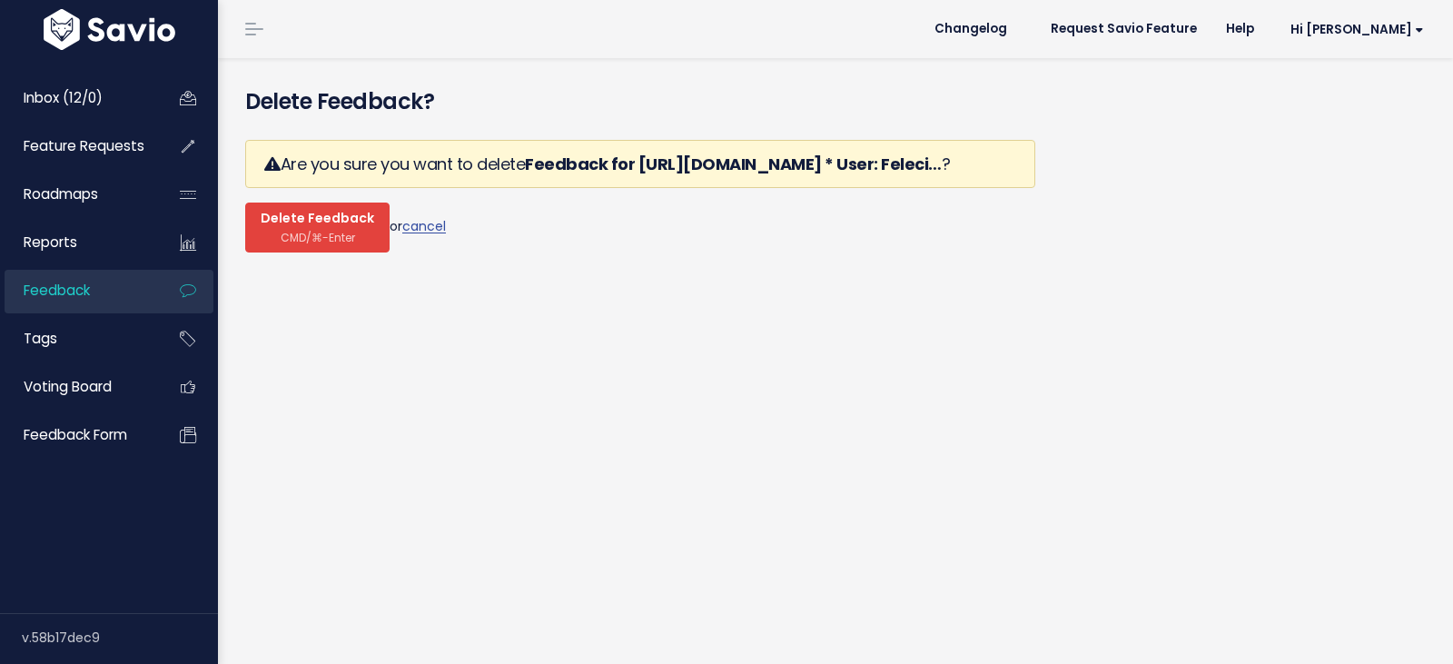
click at [291, 211] on span "Delete Feedback" at bounding box center [318, 219] width 114 height 16
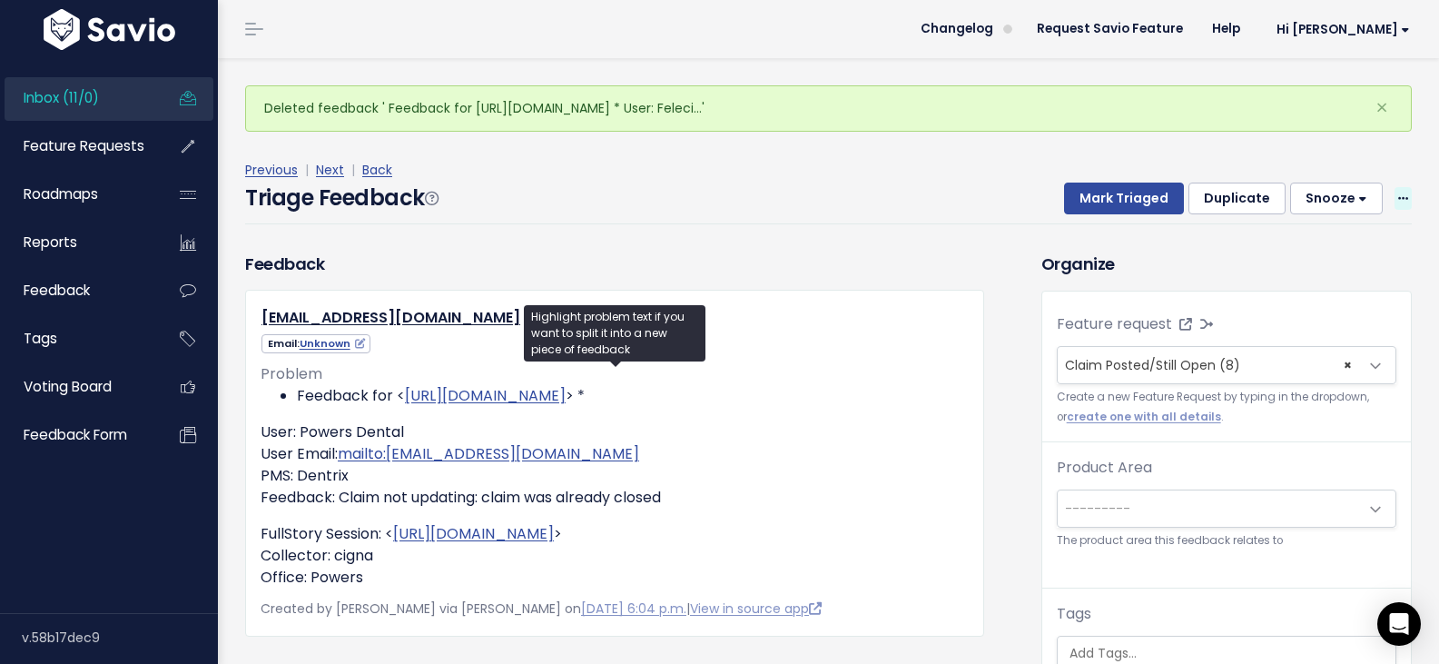
click at [1382, 183] on div "Mark Triaged Duplicate Snooze 1 day 3 days 7 days 14 days Edit Delete" at bounding box center [1227, 199] width 370 height 33
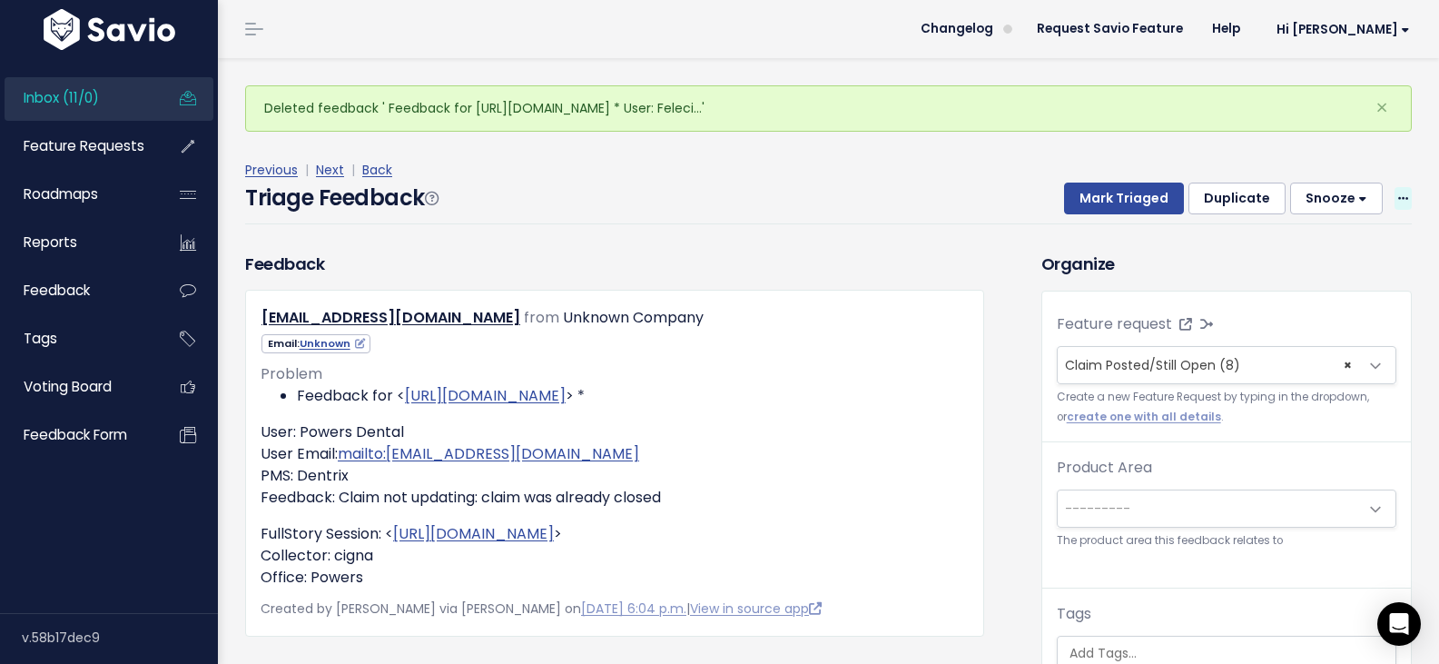
click at [1398, 193] on icon at bounding box center [1403, 199] width 10 height 12
click at [1293, 260] on link "Delete" at bounding box center [1331, 277] width 131 height 35
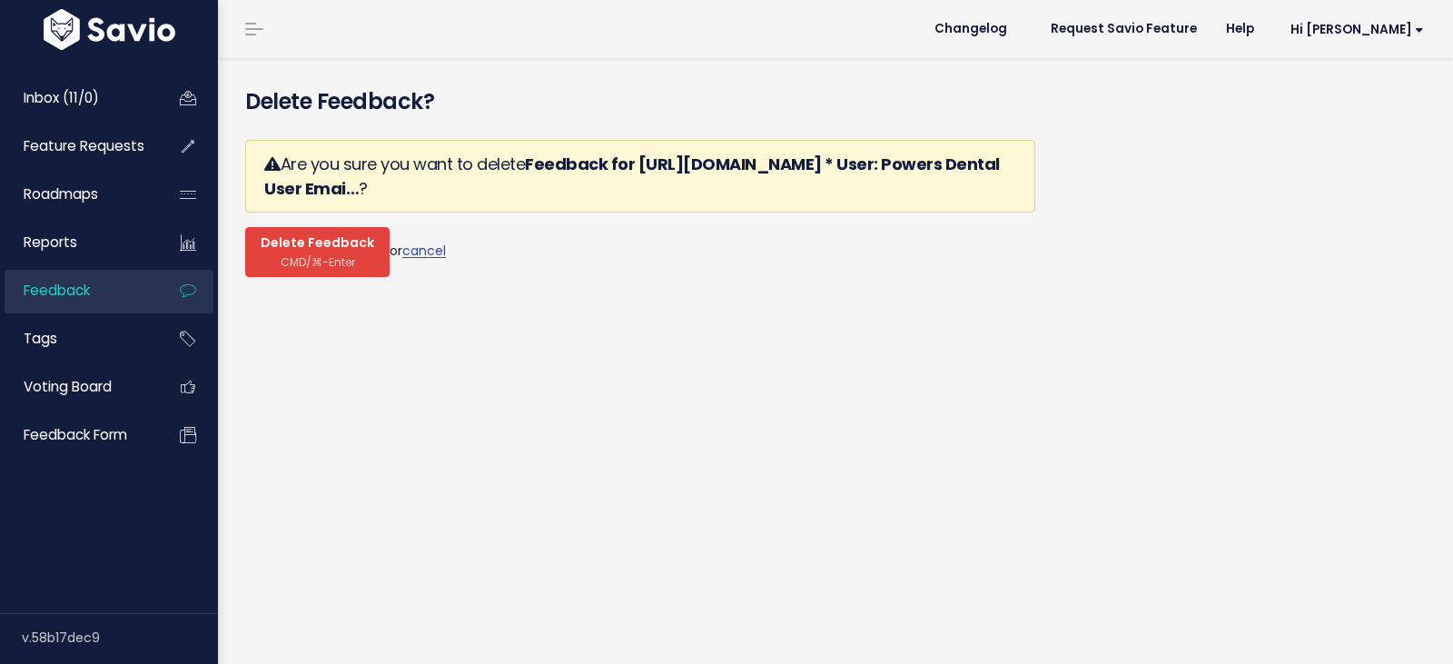
click at [300, 235] on span "Delete Feedback" at bounding box center [318, 243] width 114 height 16
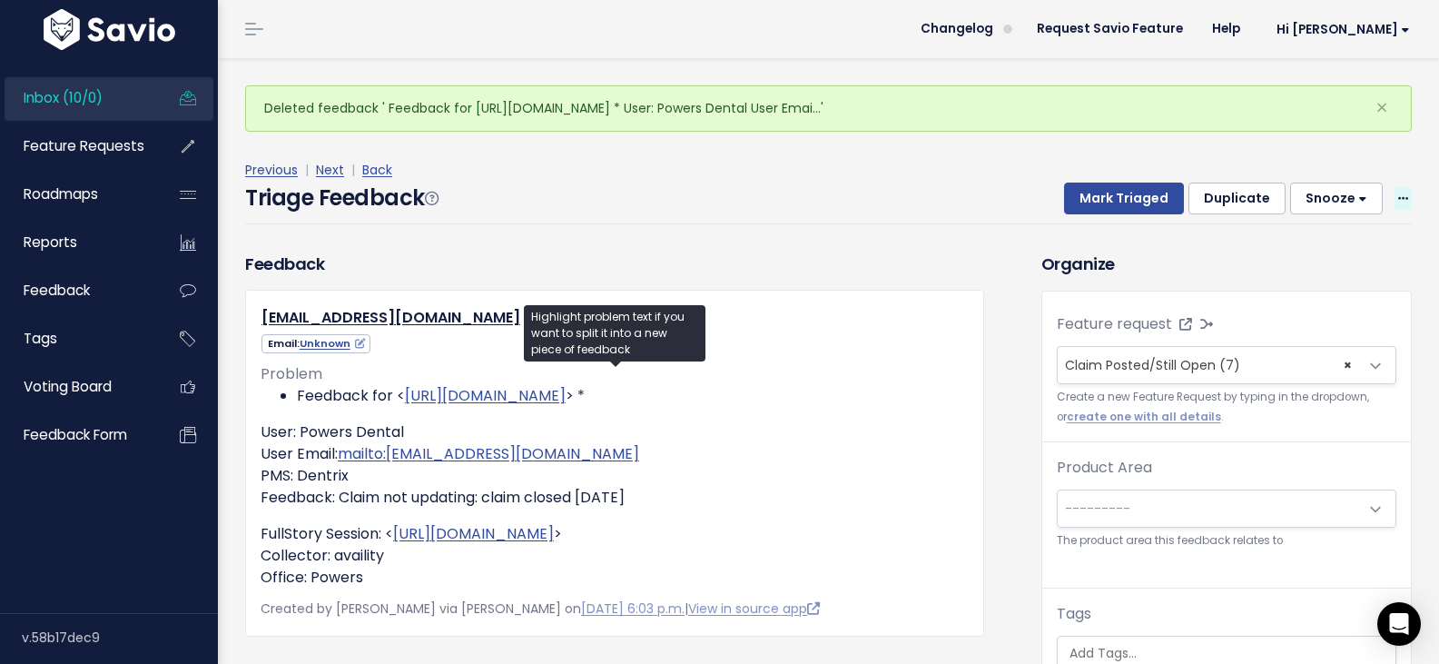
click at [1398, 193] on icon at bounding box center [1403, 199] width 10 height 12
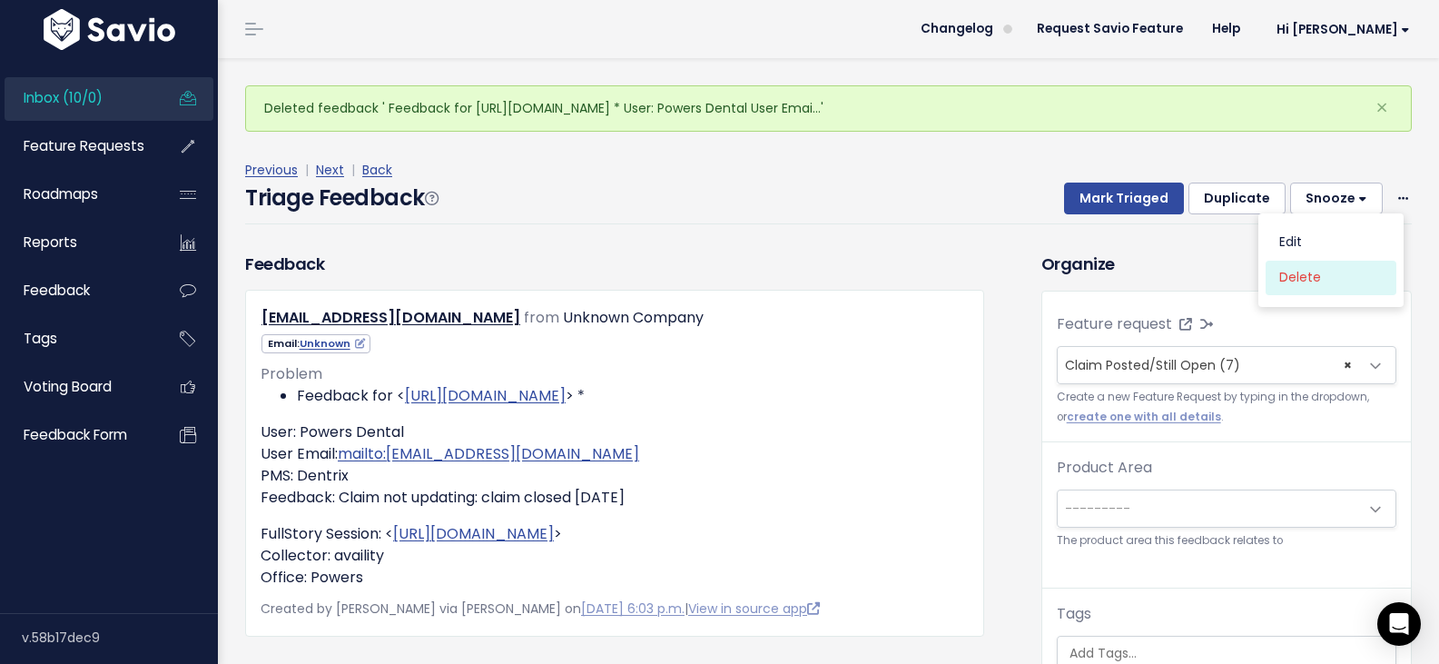
click at [1308, 260] on link "Delete" at bounding box center [1331, 277] width 131 height 35
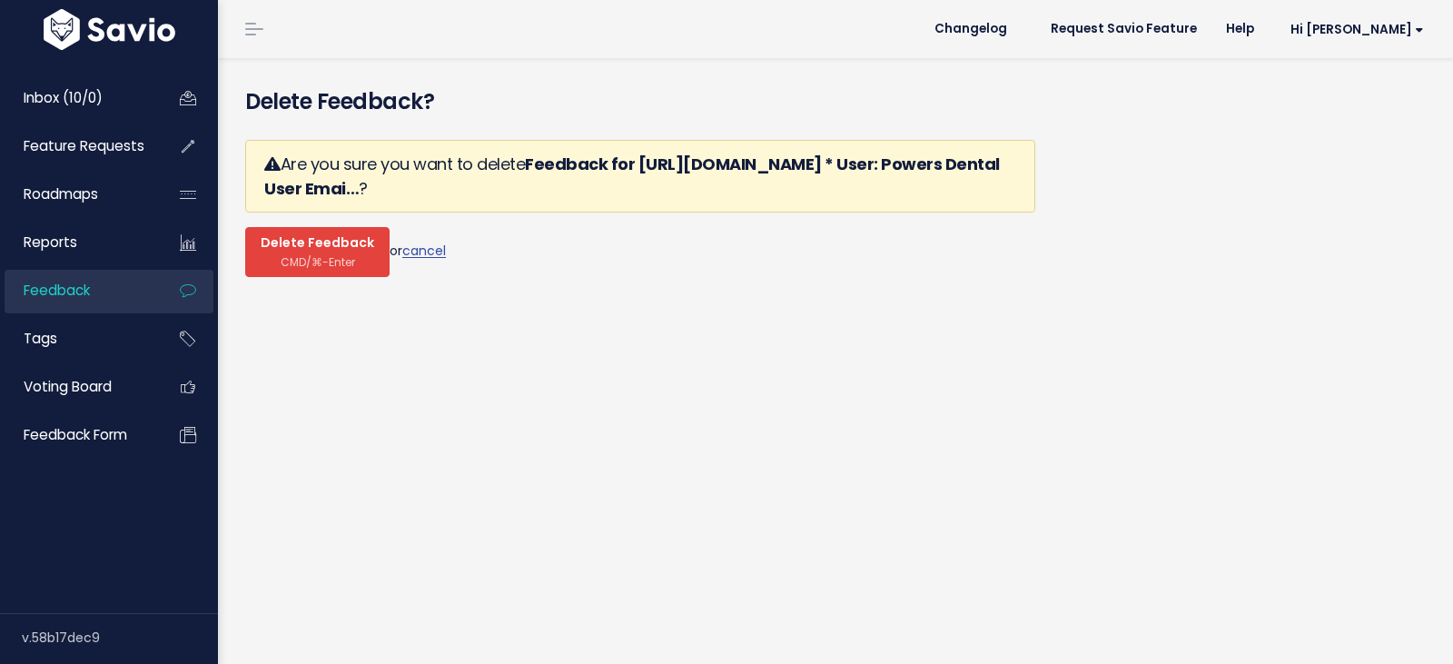
click at [312, 235] on span "Delete Feedback" at bounding box center [318, 243] width 114 height 16
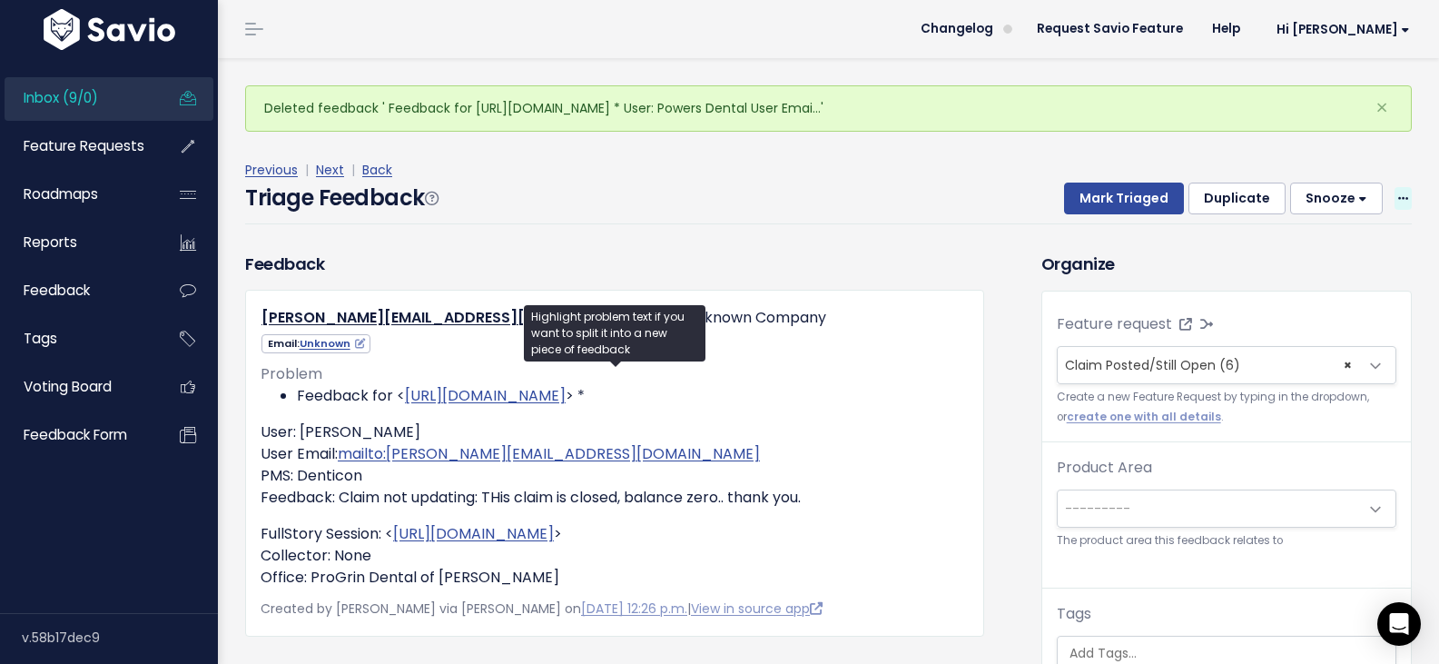
click at [1396, 187] on span at bounding box center [1403, 198] width 17 height 23
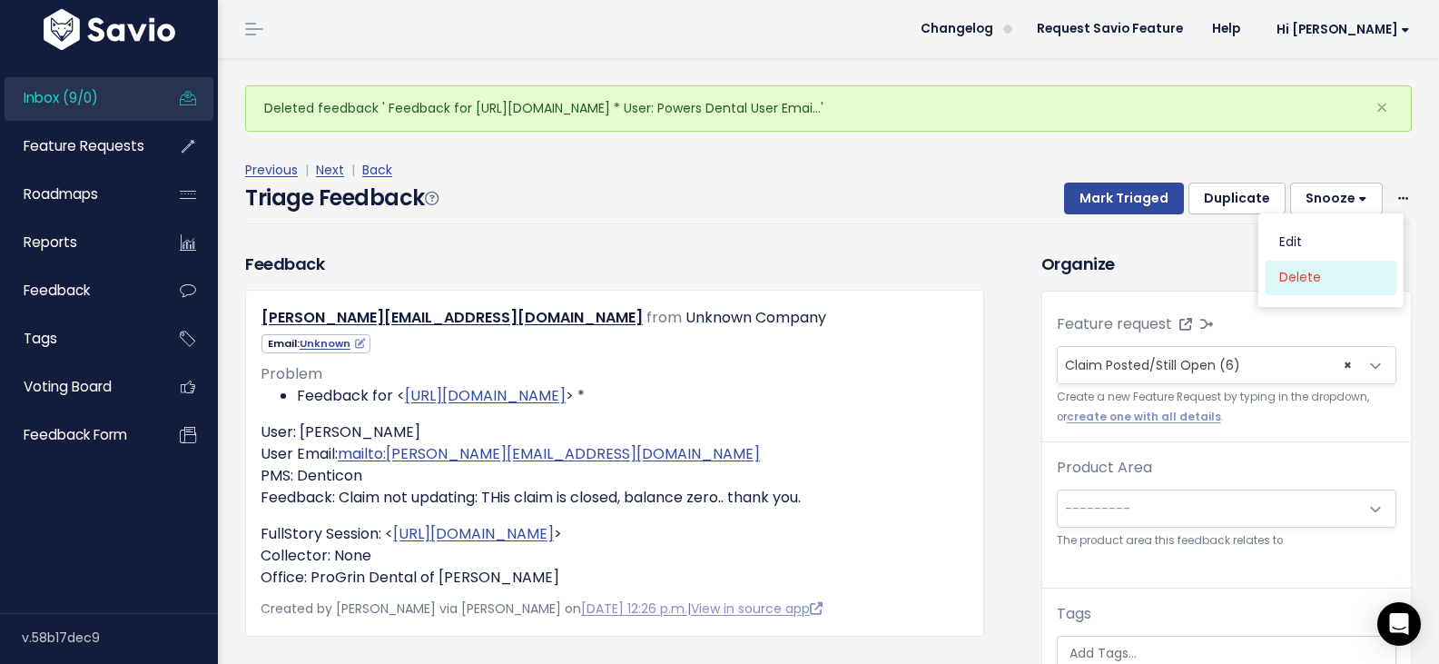
click at [1298, 260] on link "Delete" at bounding box center [1331, 277] width 131 height 35
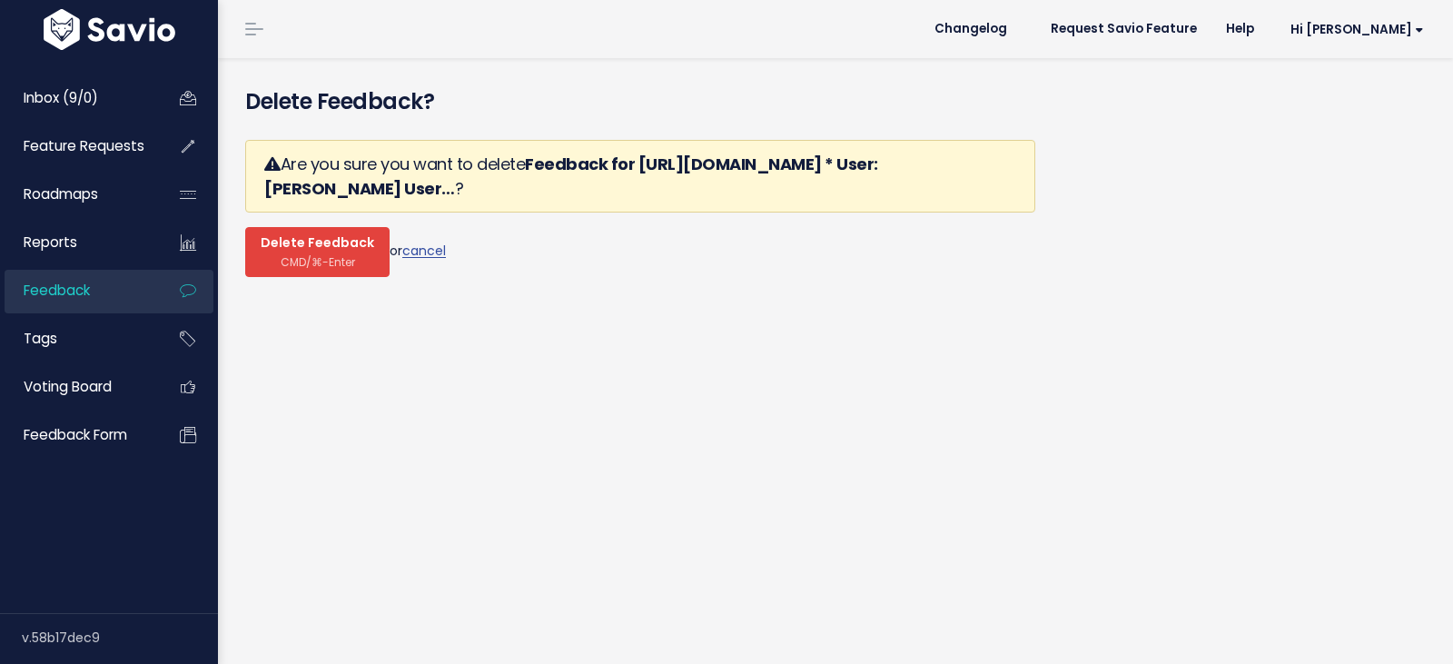
click at [324, 255] on span "CMD/⌘-Enter" at bounding box center [318, 262] width 74 height 14
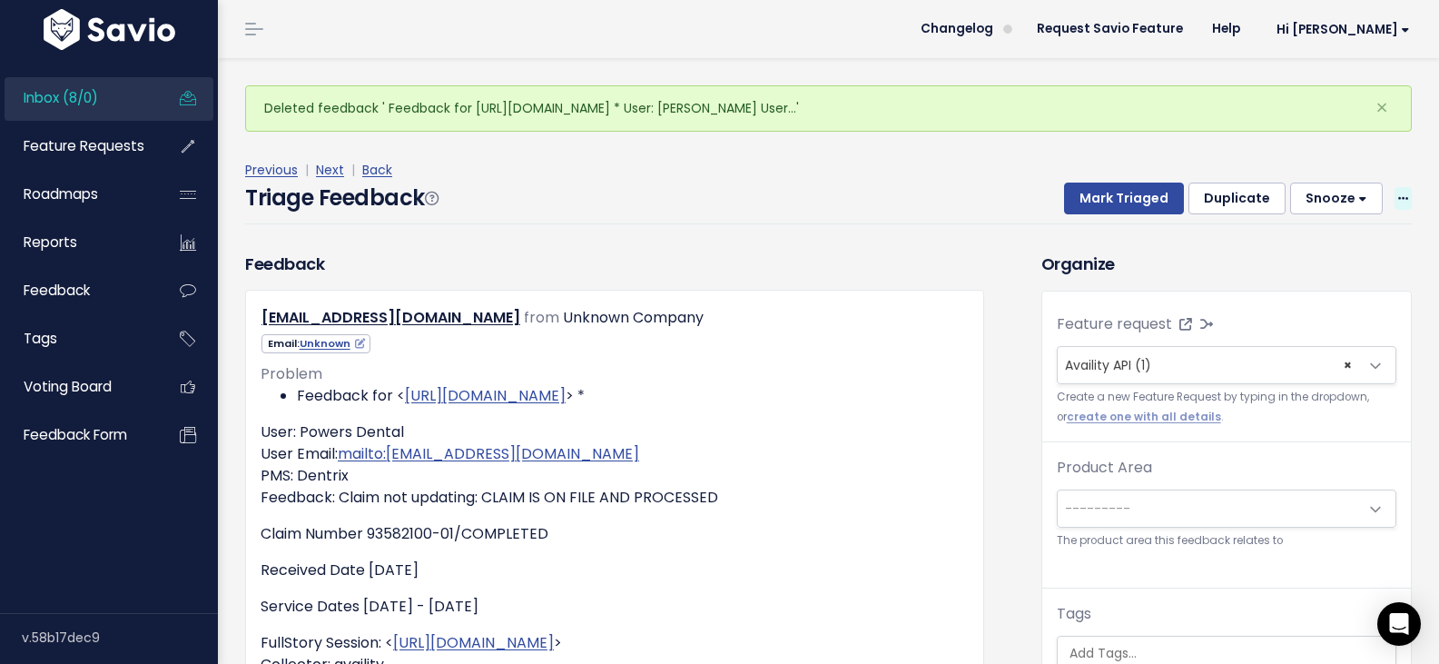
click at [1398, 193] on icon at bounding box center [1403, 199] width 10 height 12
click at [1287, 260] on link "Delete" at bounding box center [1331, 277] width 131 height 35
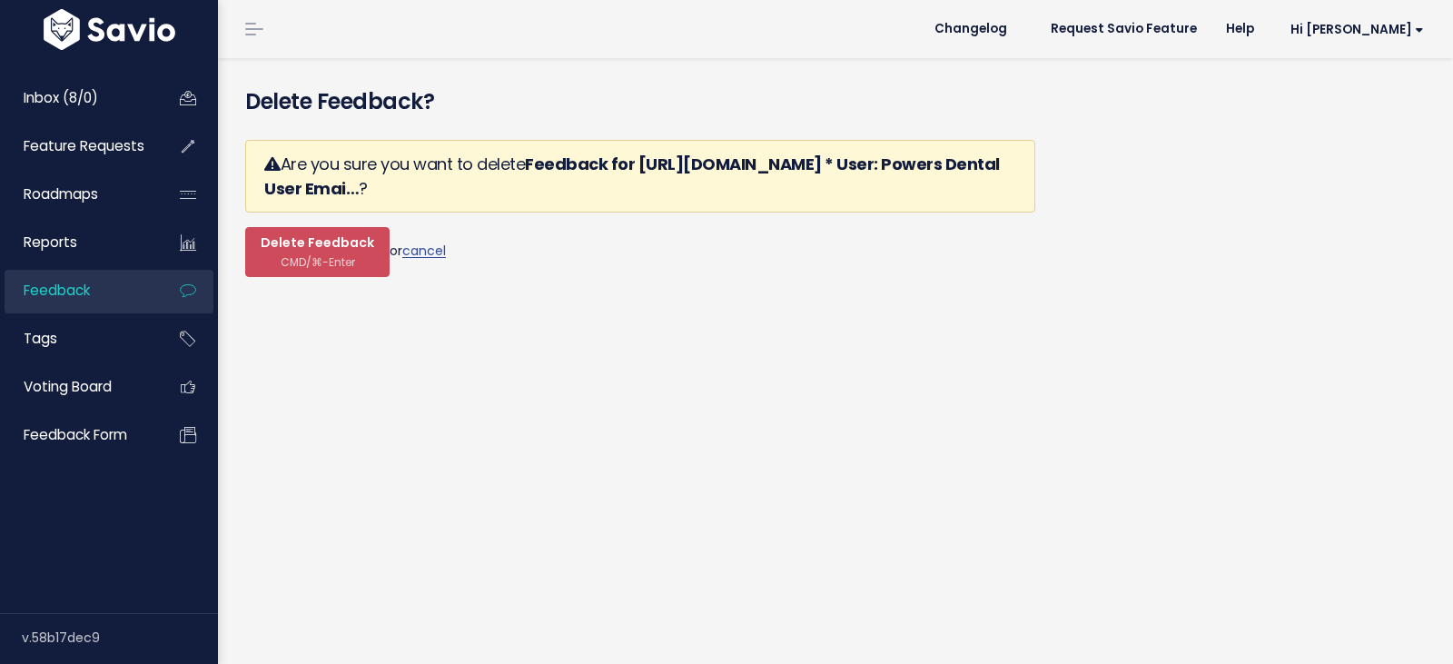
click at [272, 232] on div "Are you sure you want to delete Feedback for [URL][DOMAIN_NAME] * User: Powers …" at bounding box center [640, 208] width 790 height 166
click at [288, 255] on span "CMD/⌘-Enter" at bounding box center [318, 262] width 74 height 14
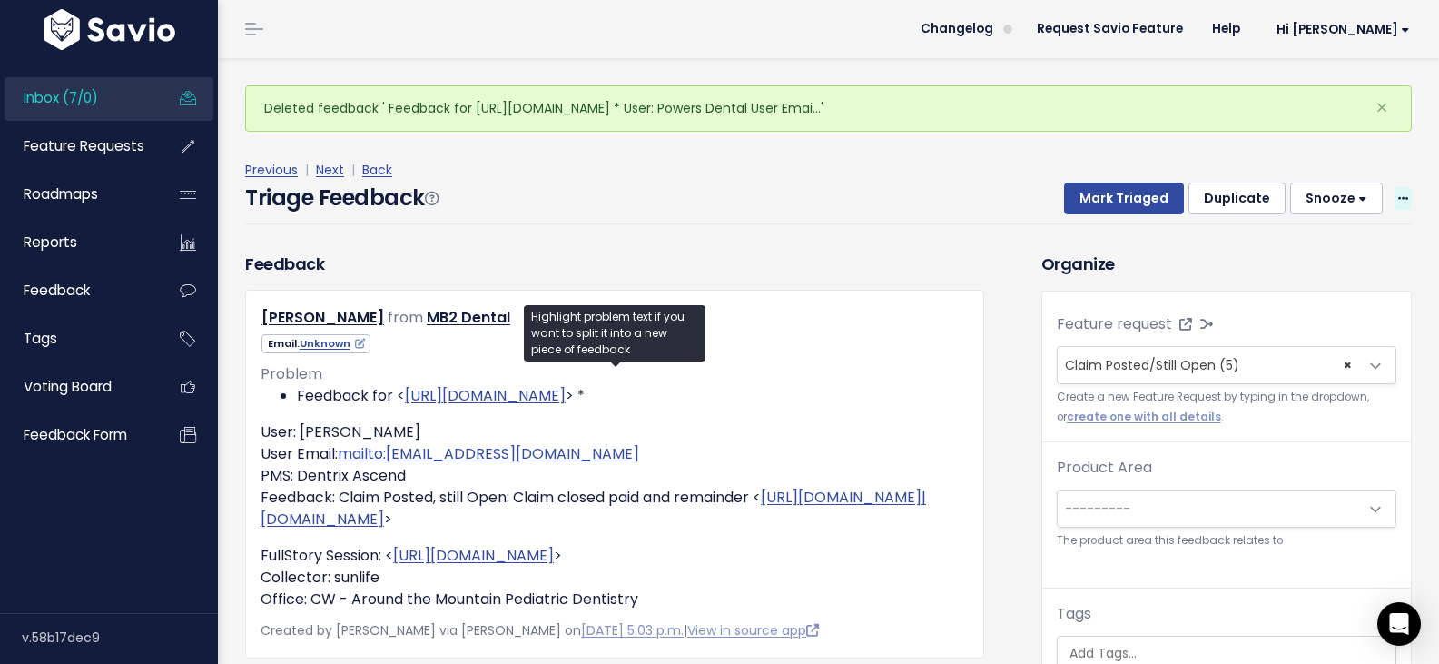
click at [1398, 193] on icon at bounding box center [1403, 199] width 10 height 12
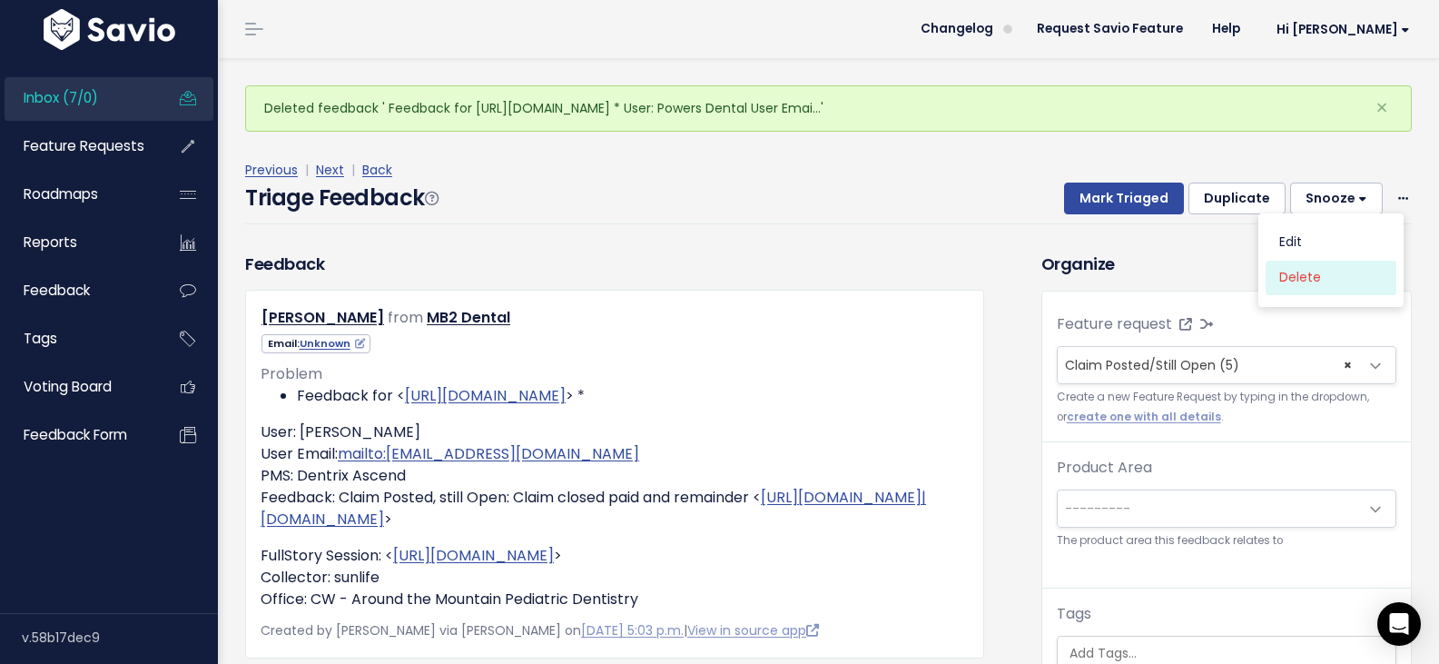
click at [1313, 260] on link "Delete" at bounding box center [1331, 277] width 131 height 35
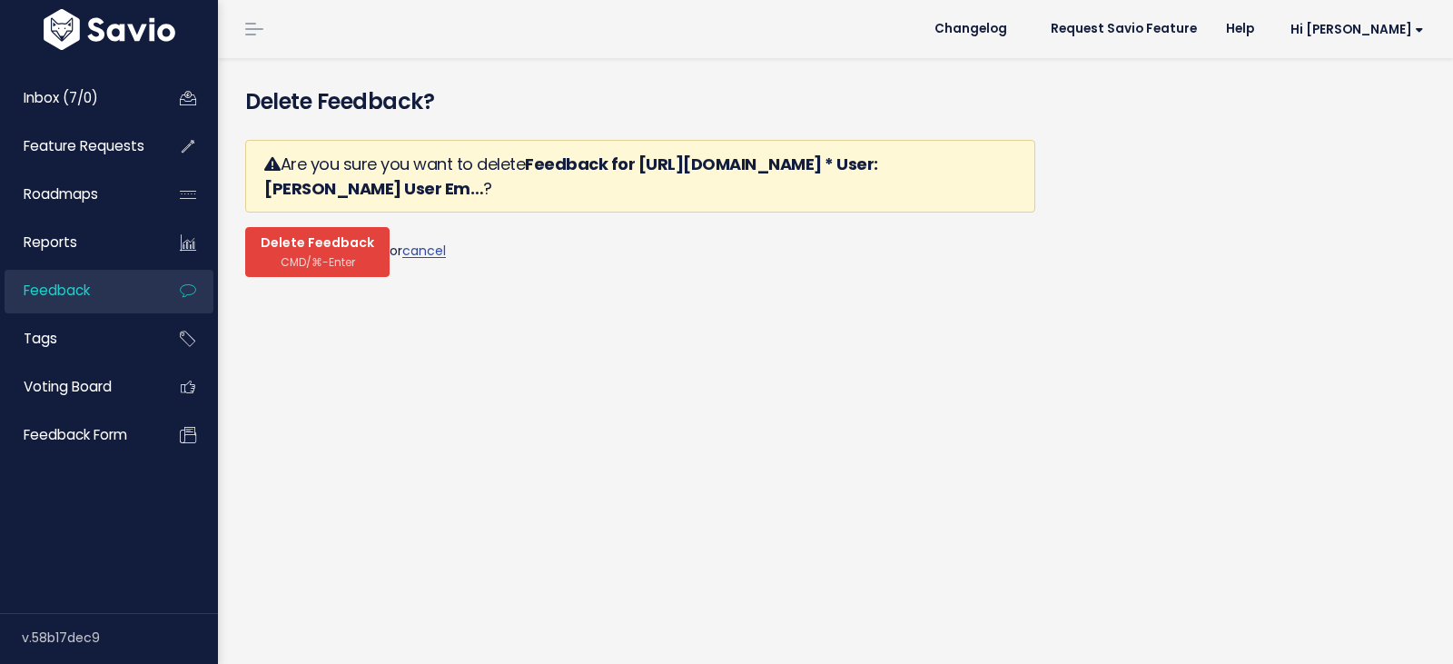
click at [312, 255] on span "CMD/⌘-Enter" at bounding box center [318, 262] width 74 height 14
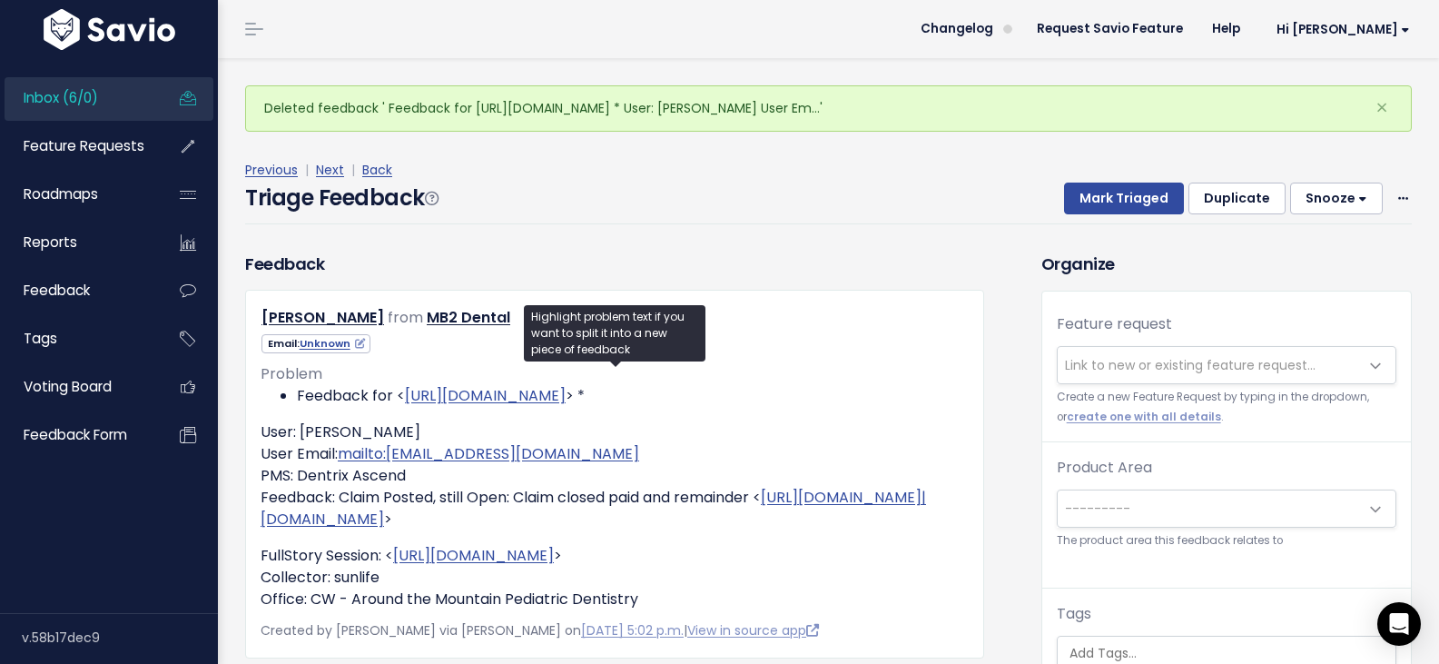
drag, startPoint x: 575, startPoint y: 351, endPoint x: 625, endPoint y: 200, distance: 159.7
click at [625, 200] on div "Previous | Next | Back Triage Feedback Mark Triaged Duplicate [GEOGRAPHIC_DATA]…" at bounding box center [835, 192] width 1180 height 120
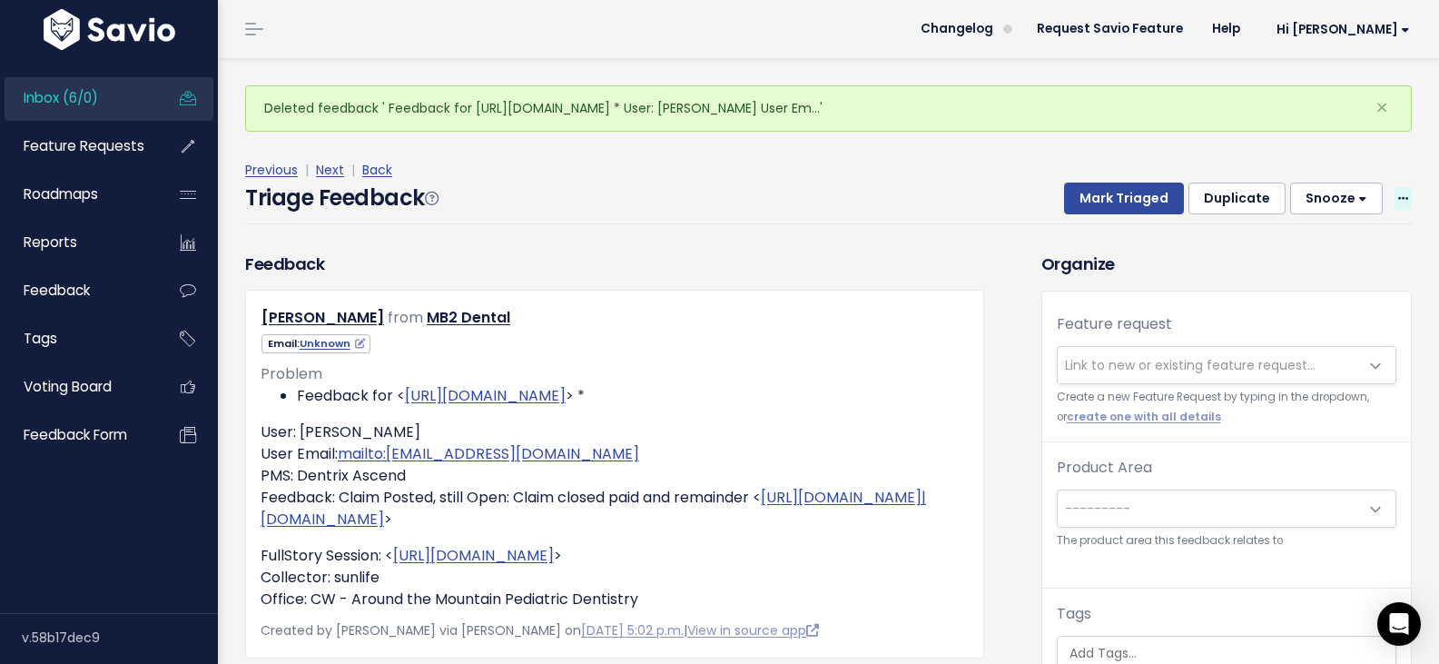
click at [1395, 187] on span at bounding box center [1403, 198] width 17 height 23
click at [1318, 260] on link "Delete" at bounding box center [1331, 277] width 131 height 35
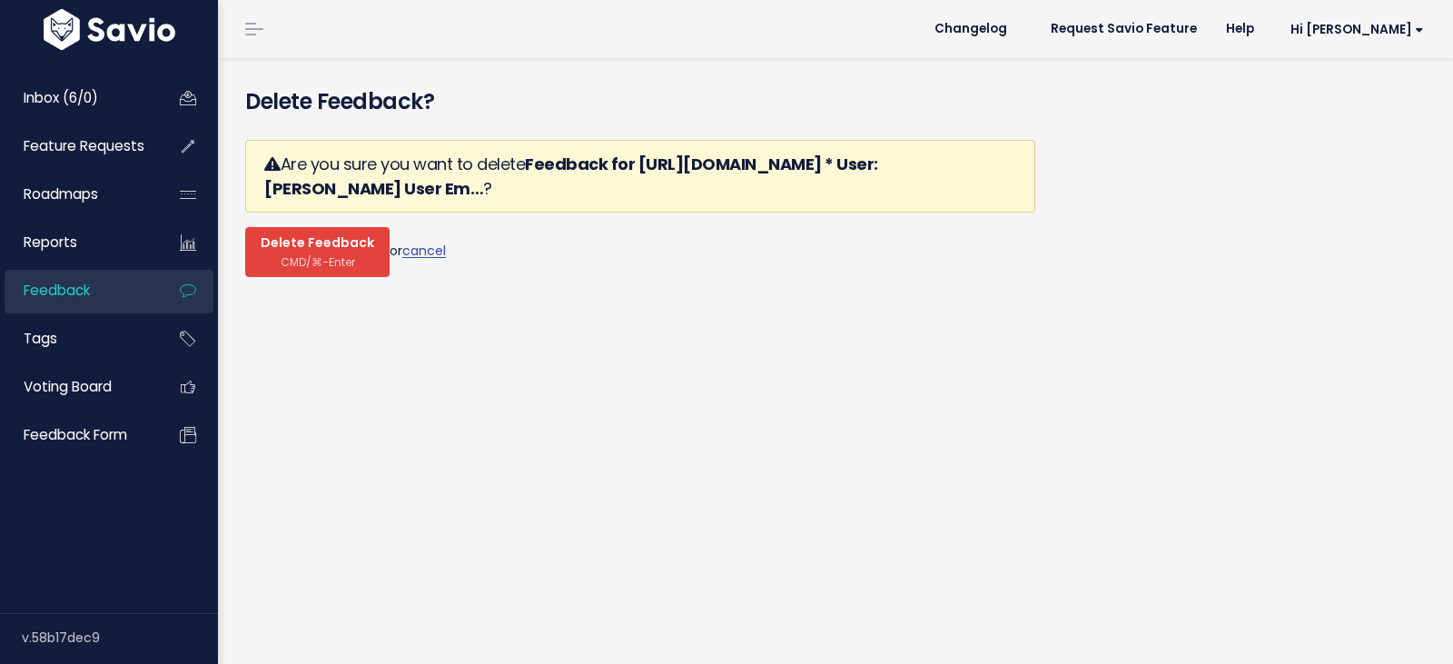
click at [287, 255] on span "CMD/⌘-Enter" at bounding box center [318, 262] width 74 height 14
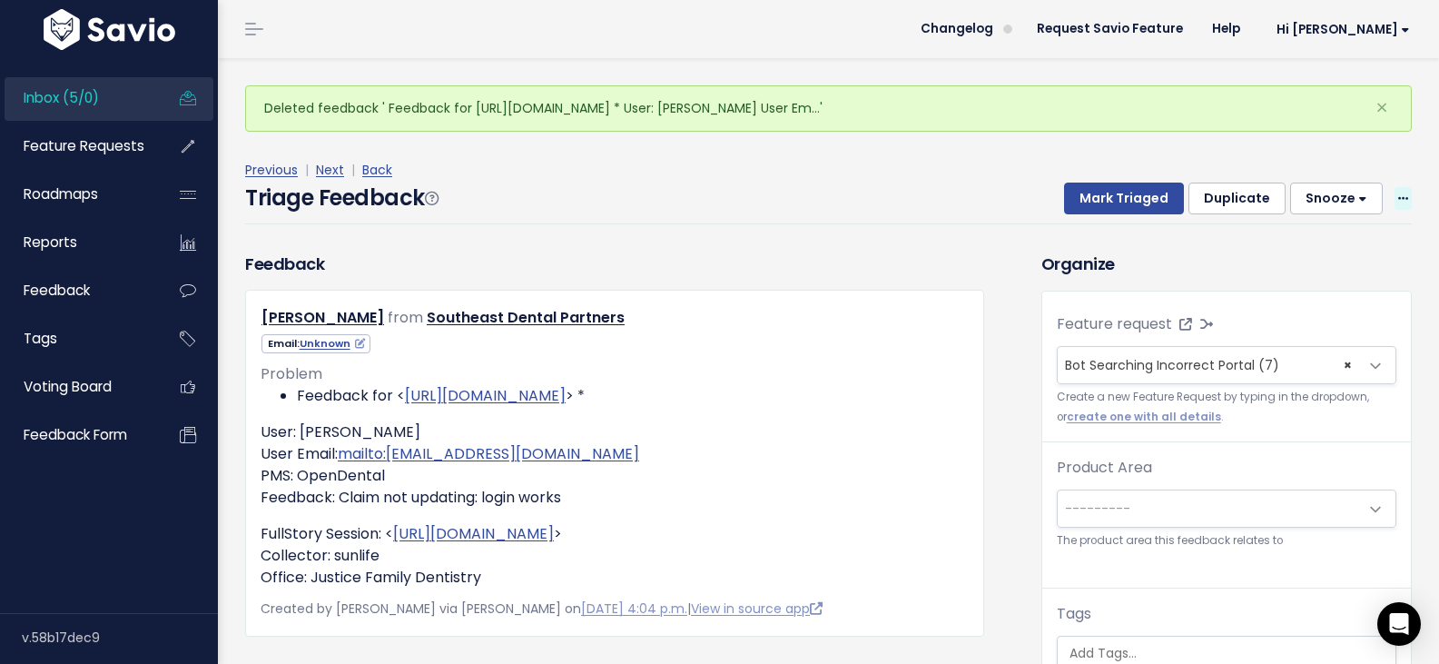
click at [1398, 193] on icon at bounding box center [1403, 199] width 10 height 12
click at [1288, 260] on link "Delete" at bounding box center [1331, 277] width 131 height 35
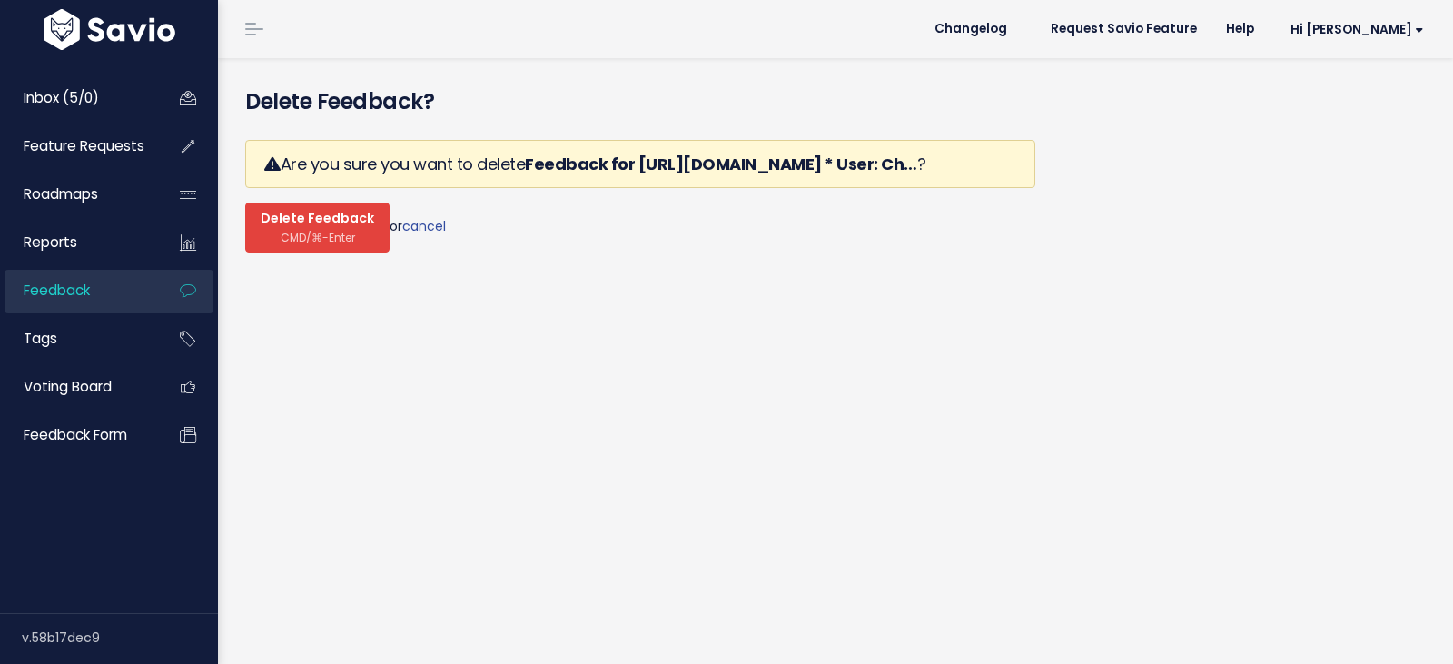
click at [277, 211] on span "Delete Feedback" at bounding box center [318, 219] width 114 height 16
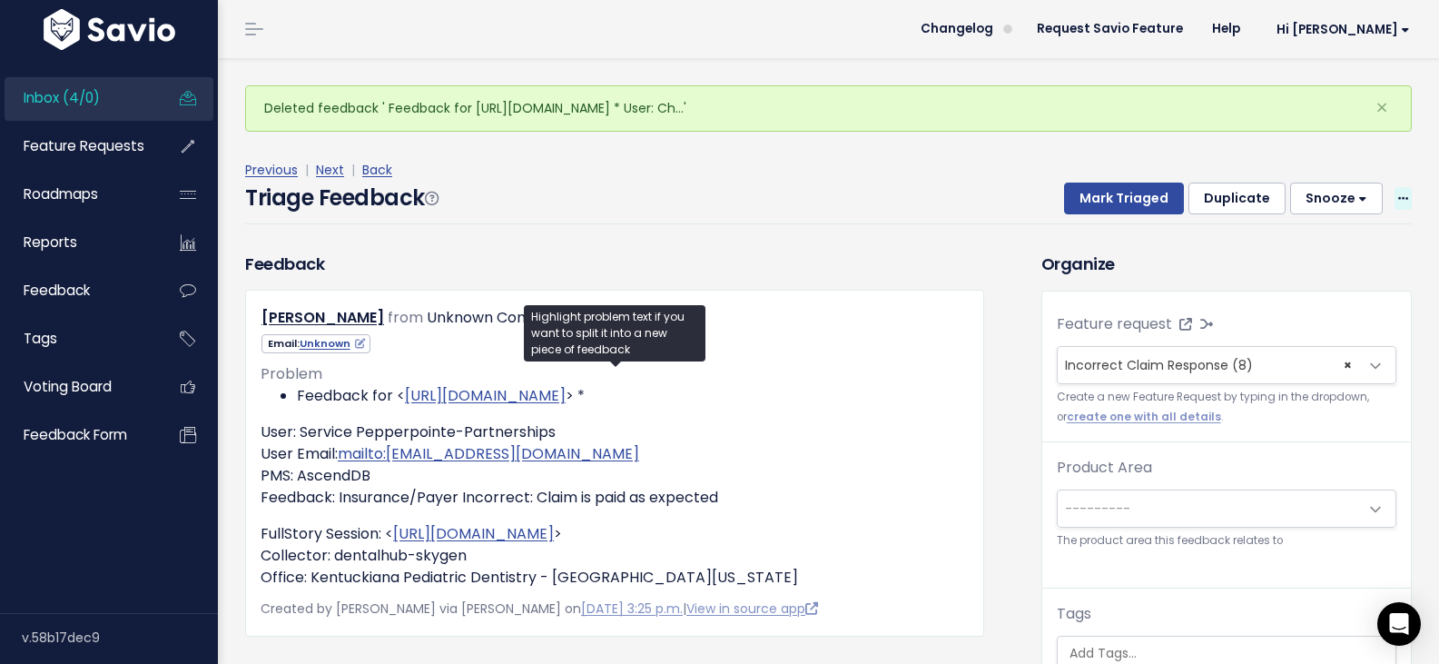
click at [1398, 193] on icon at bounding box center [1403, 199] width 10 height 12
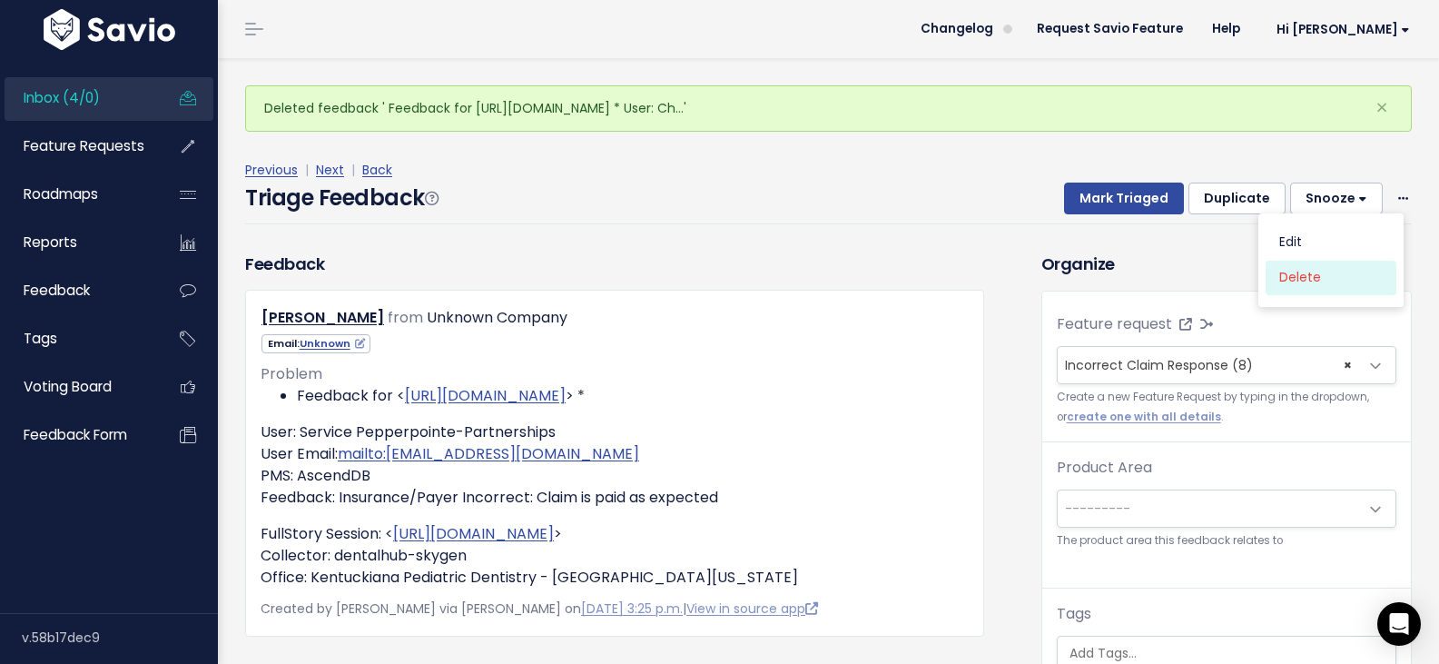
click at [1319, 260] on link "Delete" at bounding box center [1331, 277] width 131 height 35
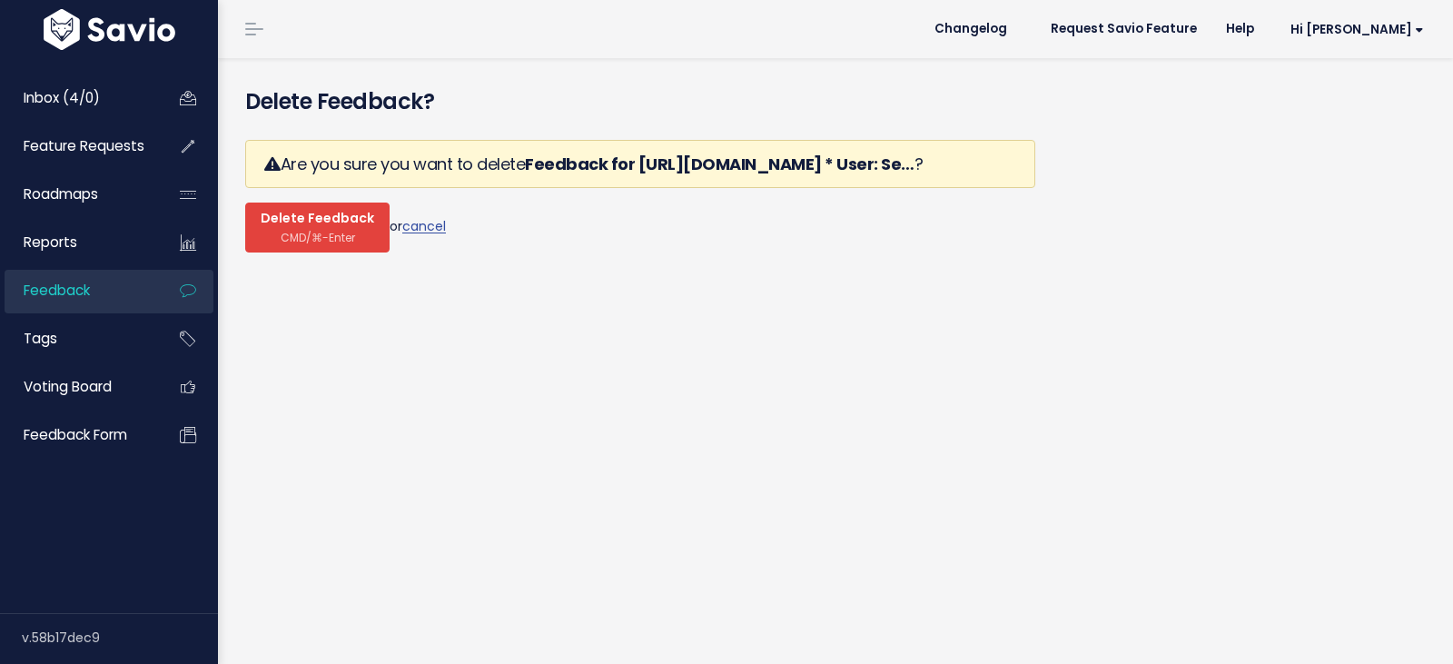
click at [281, 231] on span "CMD/⌘-Enter" at bounding box center [318, 238] width 74 height 14
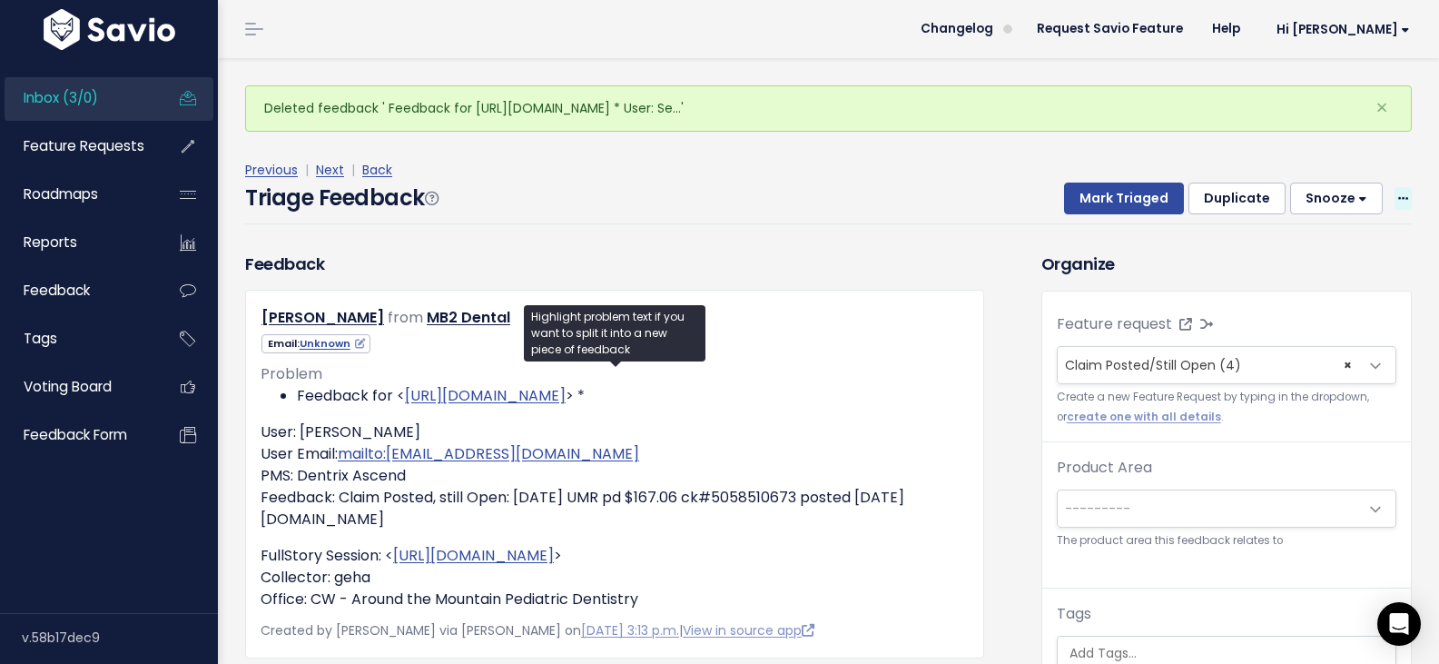
click at [1398, 193] on icon at bounding box center [1403, 199] width 10 height 12
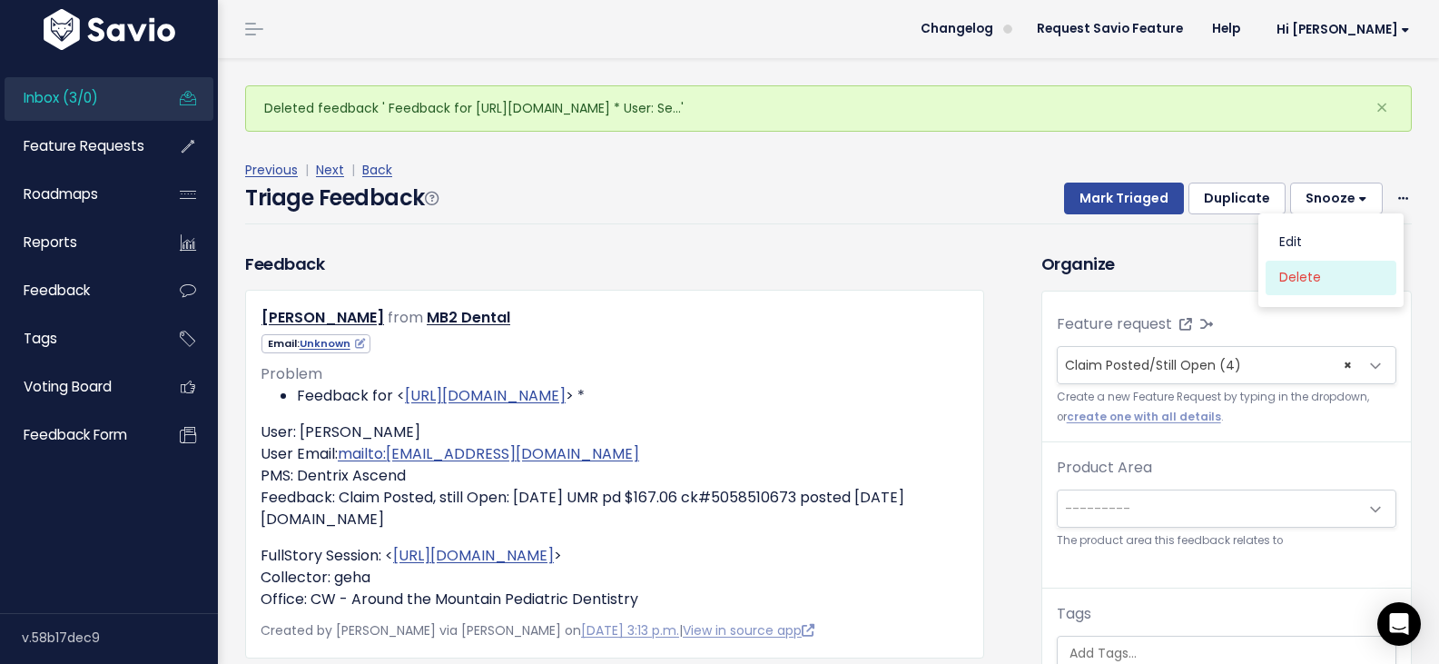
click at [1334, 260] on link "Delete" at bounding box center [1331, 277] width 131 height 35
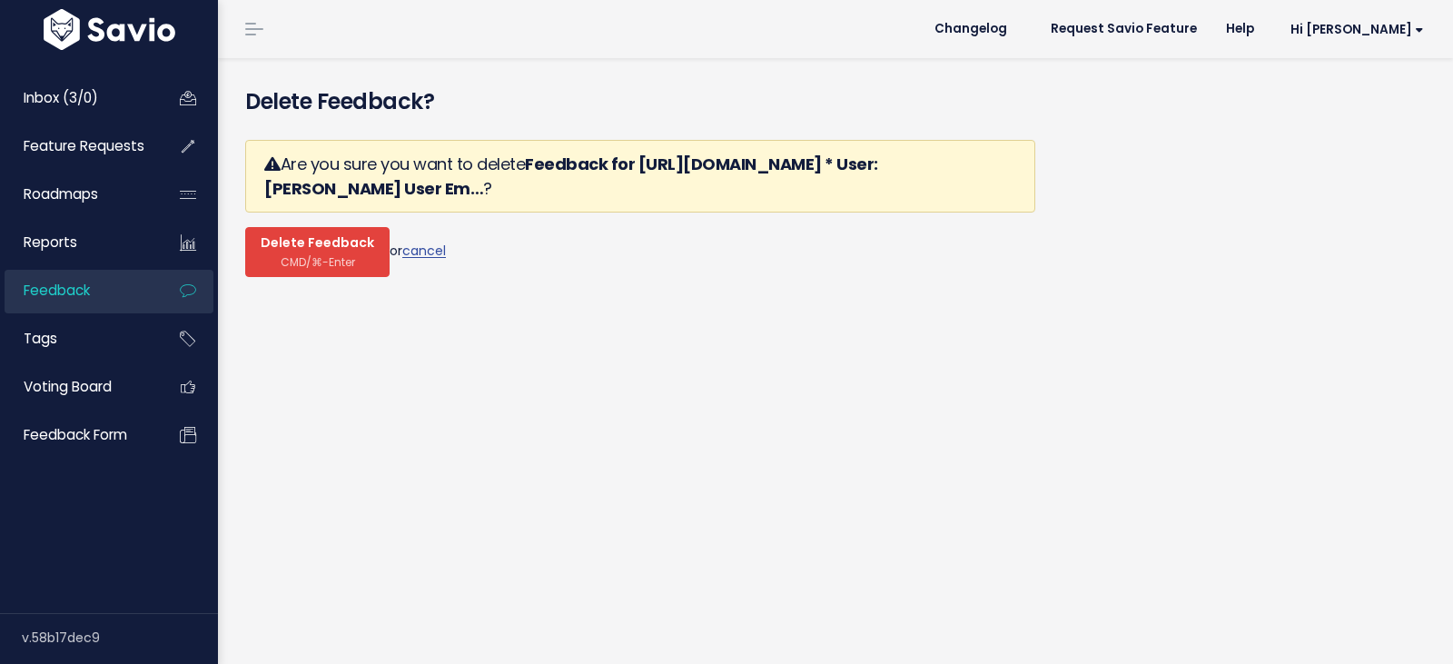
click at [295, 255] on span "CMD/⌘-Enter" at bounding box center [318, 262] width 74 height 14
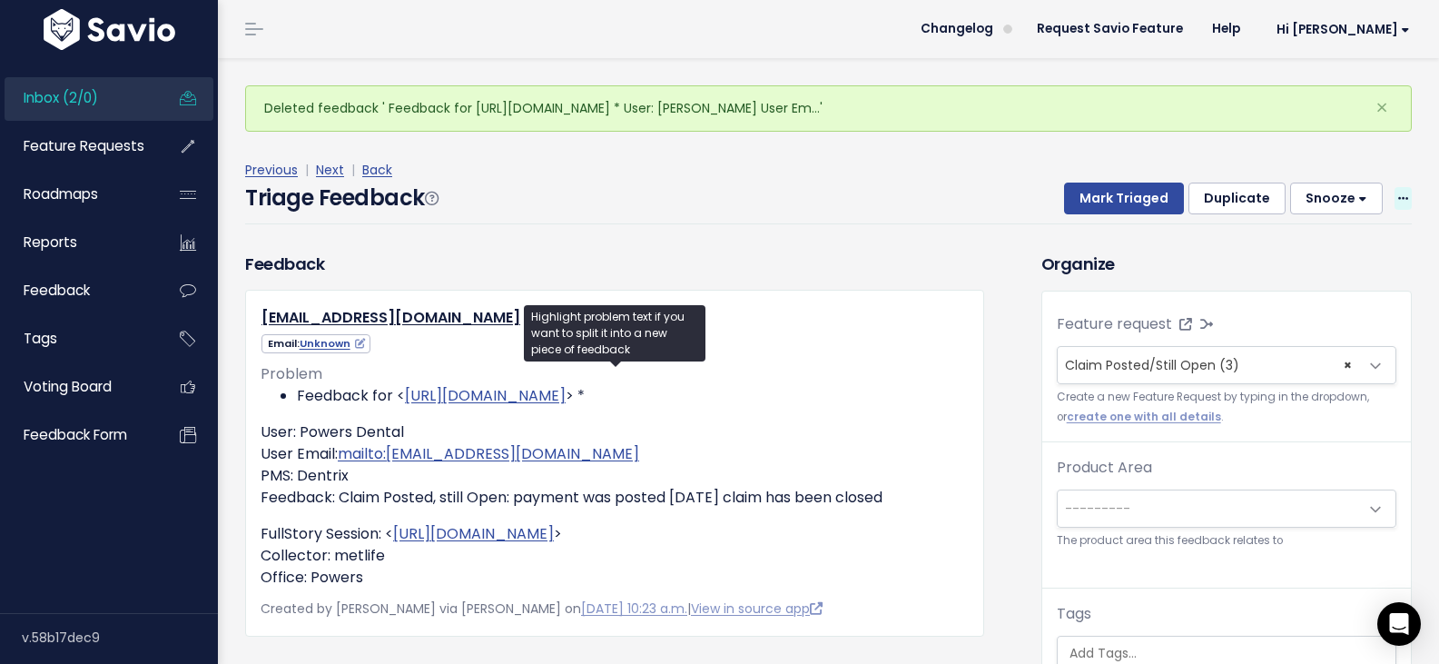
click at [1398, 193] on icon at bounding box center [1403, 199] width 10 height 12
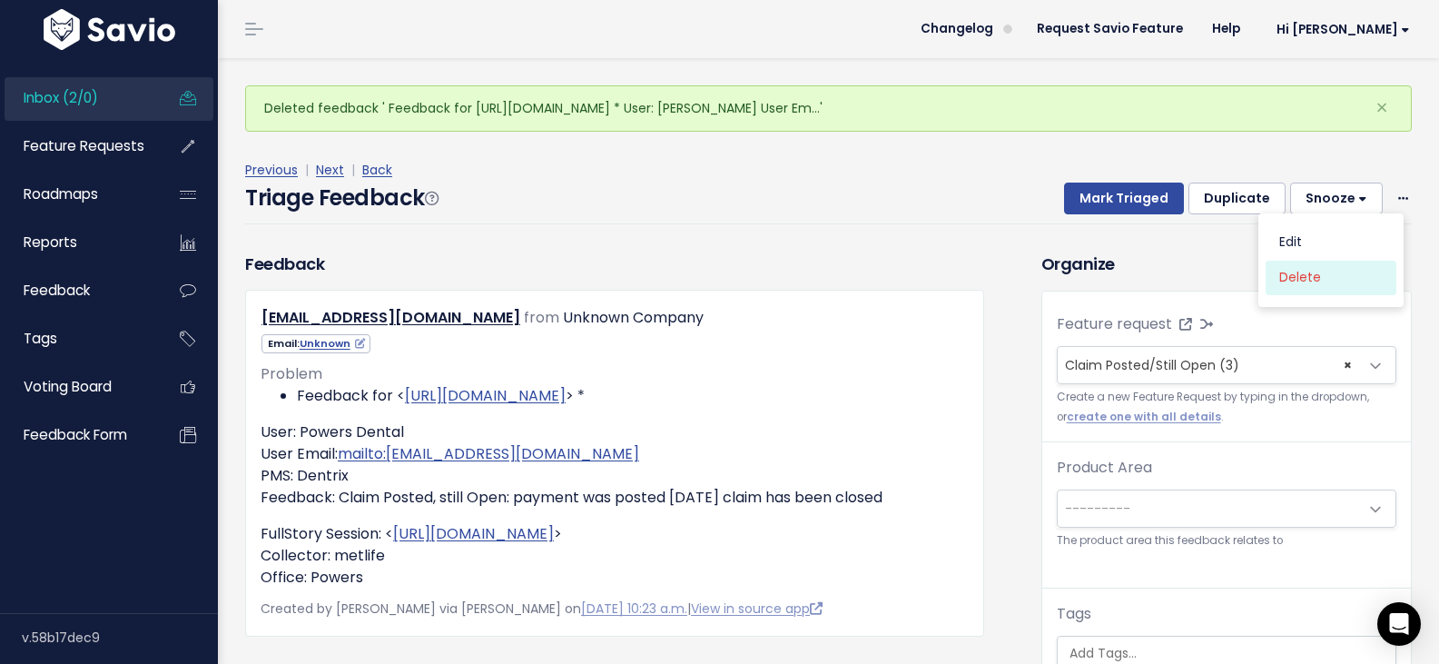
click at [1336, 260] on link "Delete" at bounding box center [1331, 277] width 131 height 35
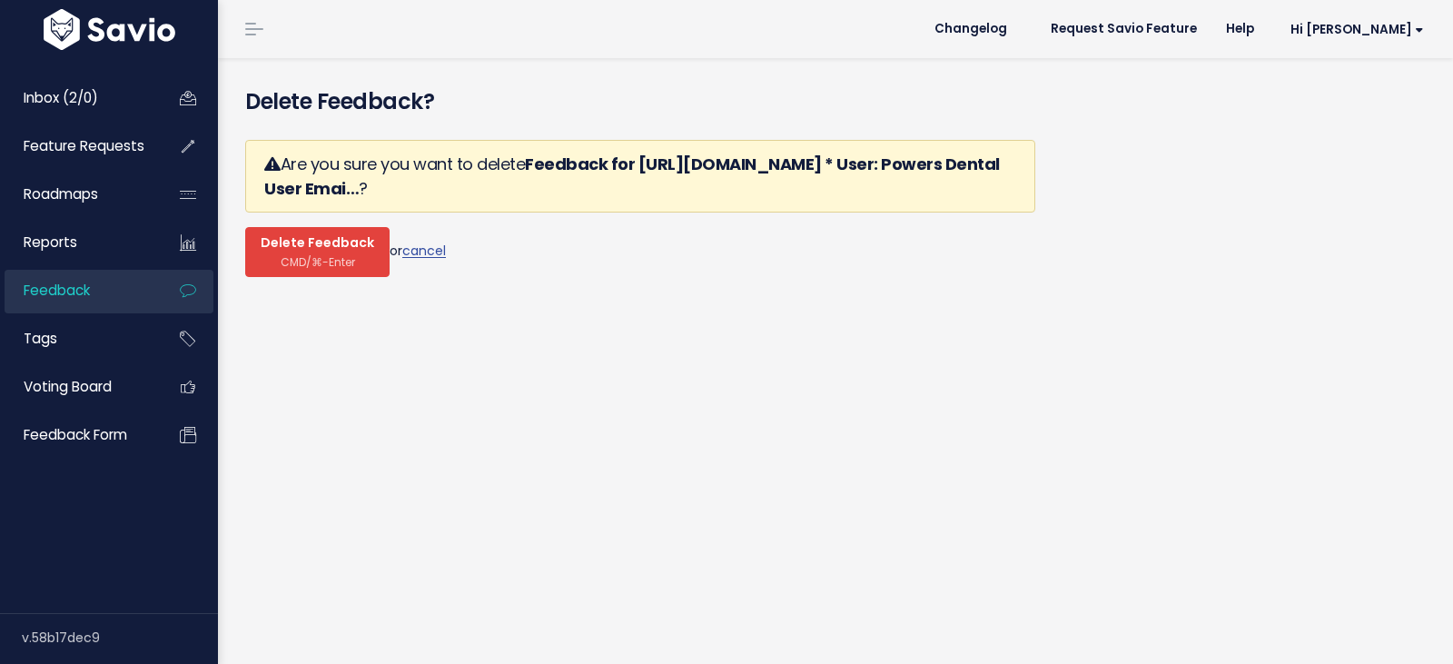
click at [274, 235] on span "Delete Feedback" at bounding box center [318, 243] width 114 height 16
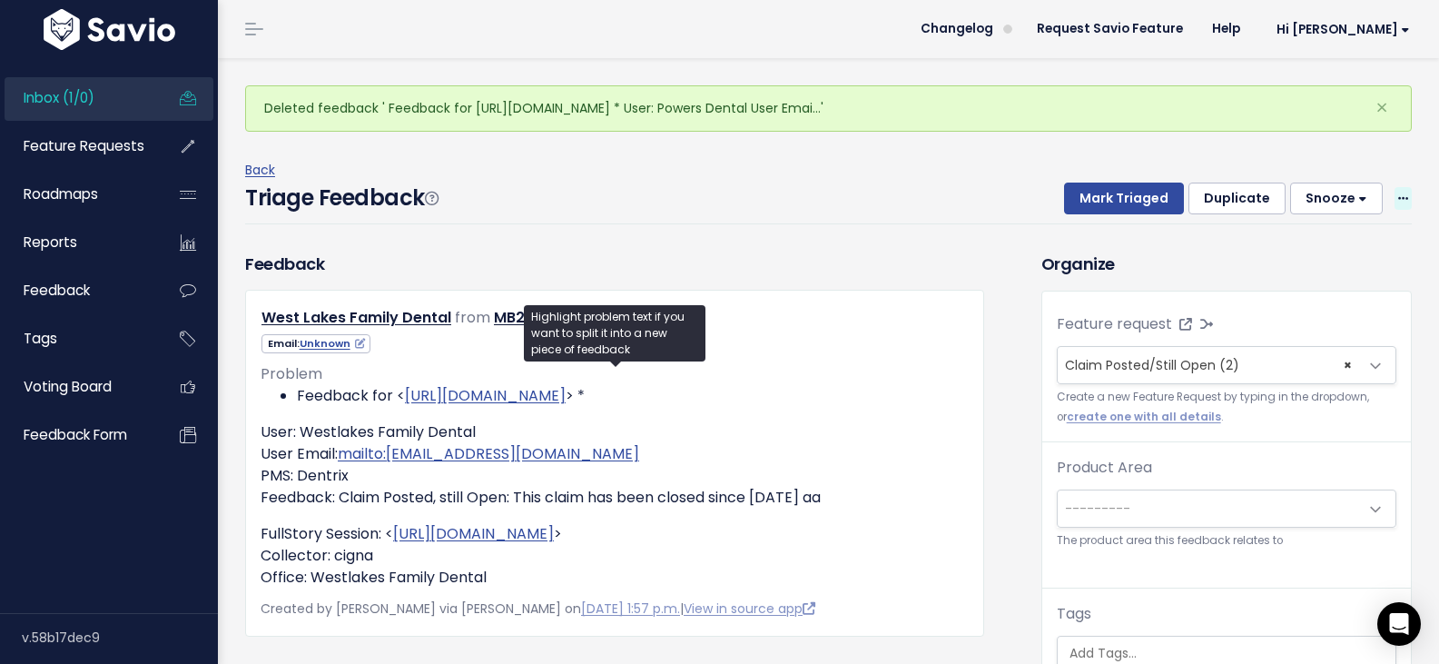
click at [1398, 193] on icon at bounding box center [1403, 199] width 10 height 12
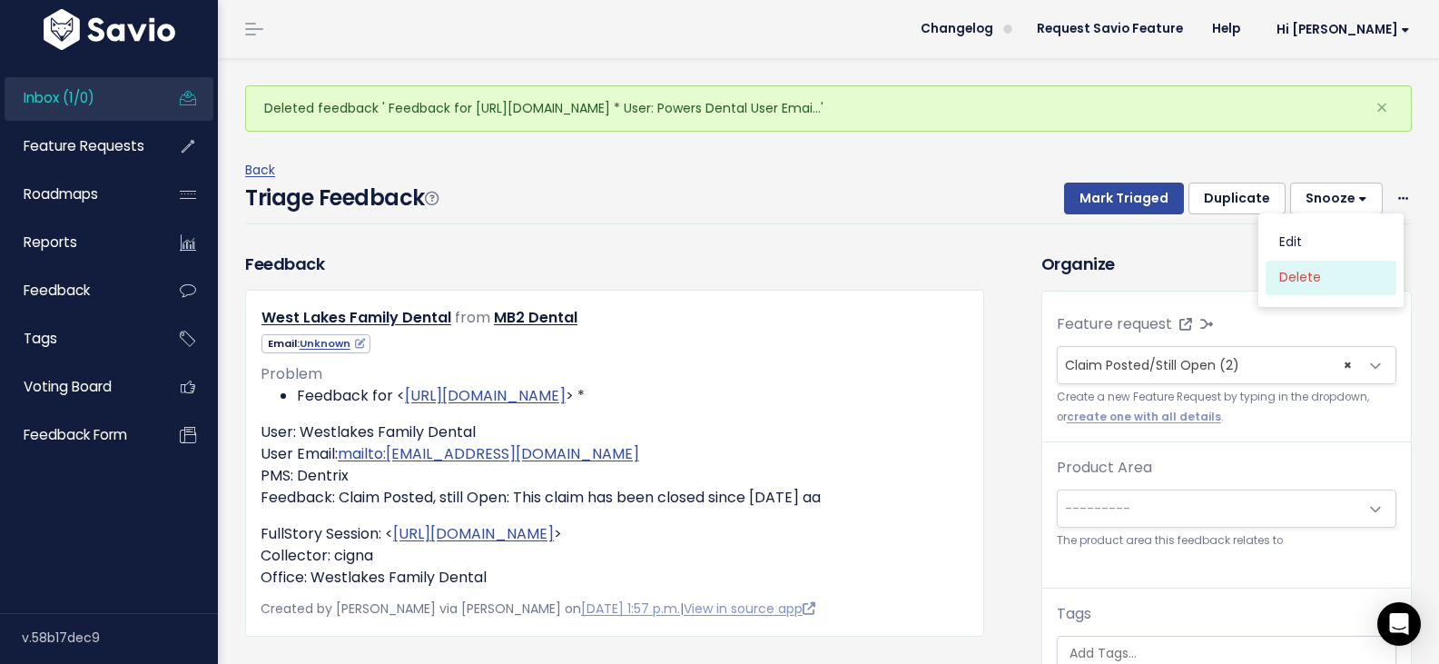
click at [1304, 260] on link "Delete" at bounding box center [1331, 277] width 131 height 35
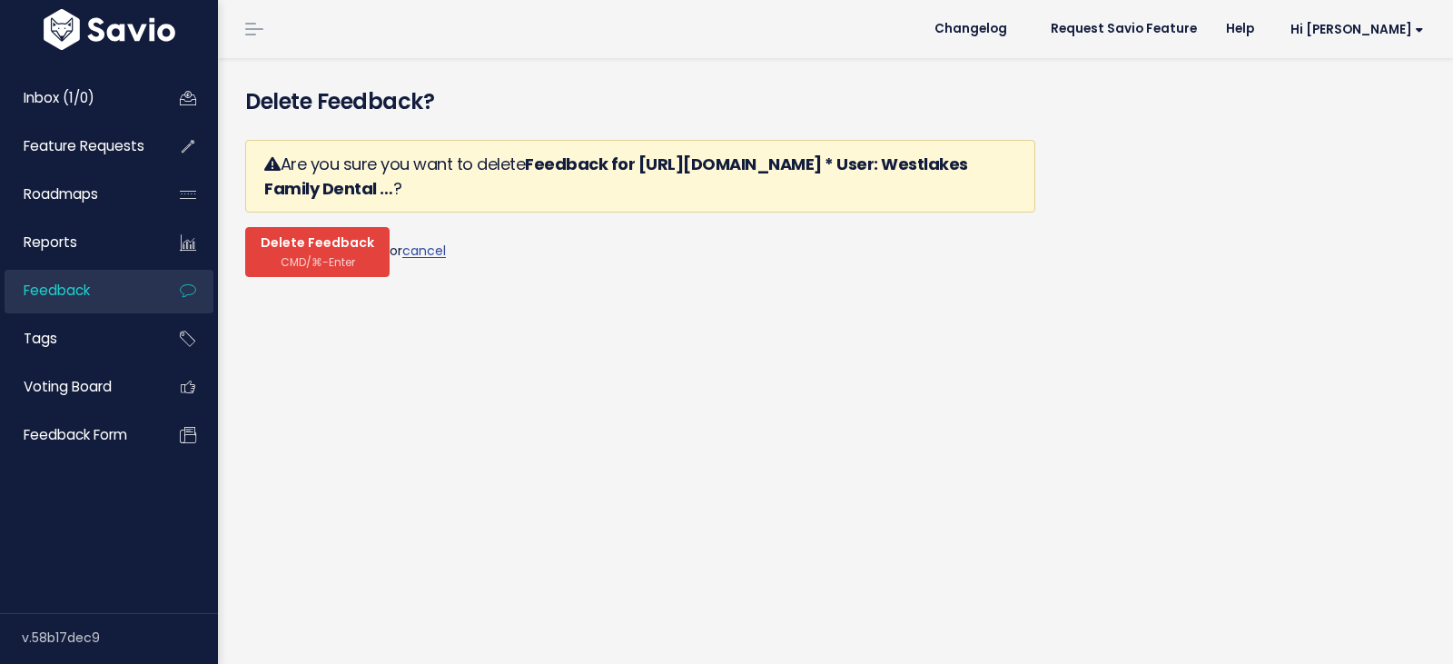
click at [300, 255] on span "CMD/⌘-Enter" at bounding box center [318, 262] width 74 height 14
